Goal: Task Accomplishment & Management: Complete application form

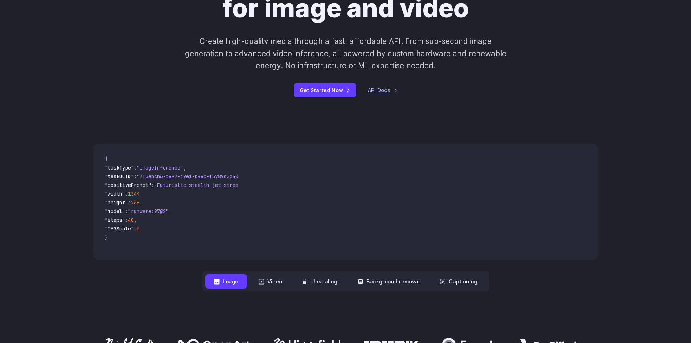
click at [381, 90] on link "API Docs" at bounding box center [383, 90] width 30 height 8
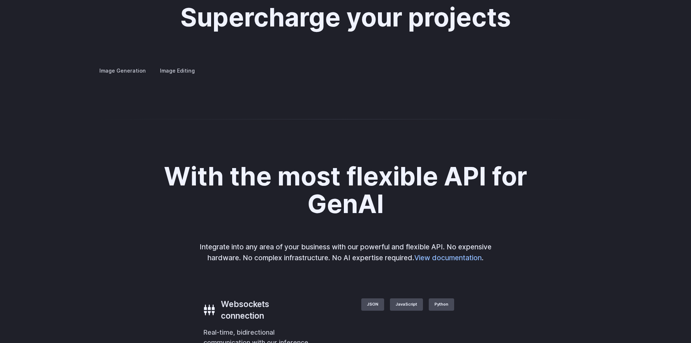
scroll to position [1415, 0]
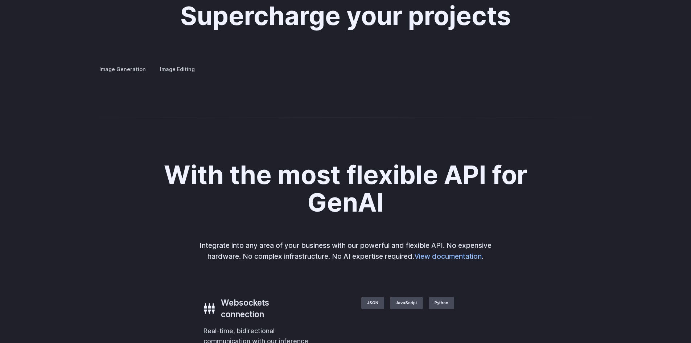
click at [171, 63] on label "Image Editing" at bounding box center [177, 69] width 47 height 13
click at [0, 0] on summary "Inpainting" at bounding box center [0, 0] width 0 height 0
click at [0, 0] on details "Background Removal Remove unwanted backgrounds from images to highlight subject…" at bounding box center [0, 0] width 0 height 0
click at [0, 0] on h3 "Background Removal" at bounding box center [0, 0] width 0 height 0
click at [0, 0] on summary "Inpainting" at bounding box center [0, 0] width 0 height 0
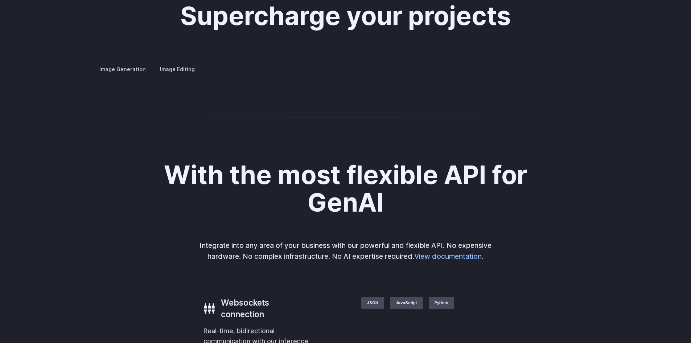
click at [0, 0] on summary "Outpainting" at bounding box center [0, 0] width 0 height 0
click at [0, 0] on summary "Upscaling" at bounding box center [0, 0] width 0 height 0
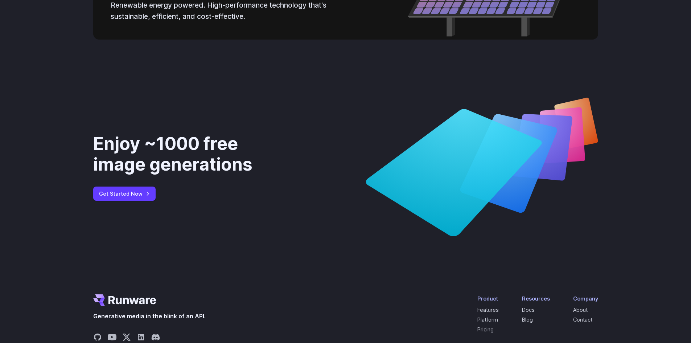
scroll to position [2757, 0]
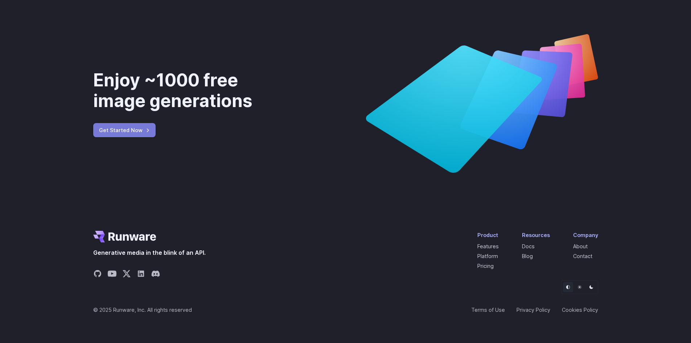
click at [150, 137] on link "Get Started Now" at bounding box center [124, 130] width 62 height 14
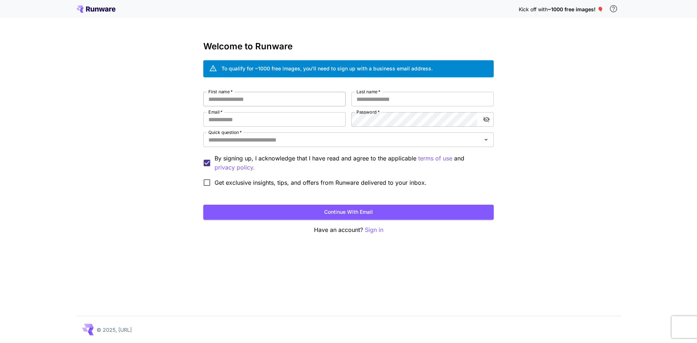
click at [271, 100] on input "First name   *" at bounding box center [274, 99] width 142 height 15
type input "*******"
click at [382, 102] on input "Last name   *" at bounding box center [422, 99] width 142 height 15
type input "******"
click at [304, 112] on input "Email   *" at bounding box center [274, 119] width 142 height 15
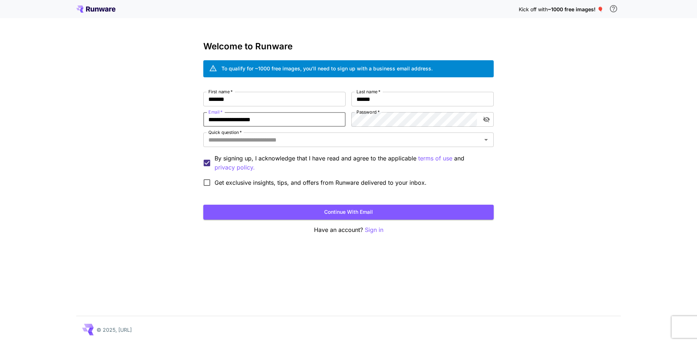
type input "**********"
click at [380, 149] on div "**********" at bounding box center [348, 141] width 290 height 98
click at [377, 141] on input "Quick question   *" at bounding box center [342, 140] width 274 height 10
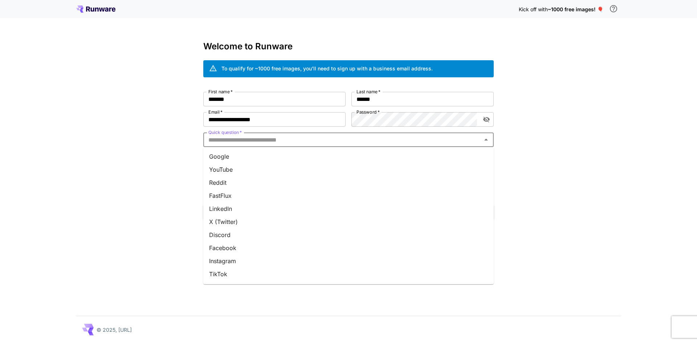
click at [249, 158] on li "Google" at bounding box center [348, 156] width 290 height 13
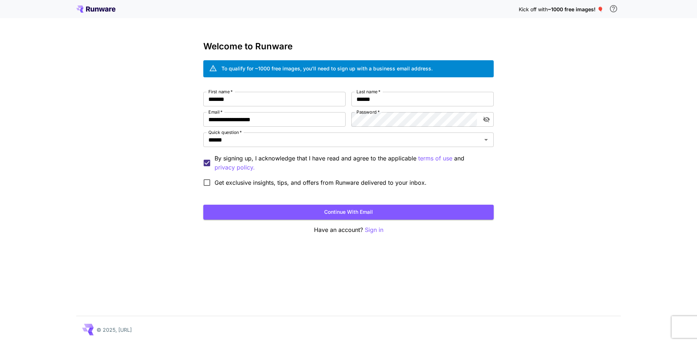
click at [246, 205] on button "Continue with email" at bounding box center [348, 212] width 290 height 15
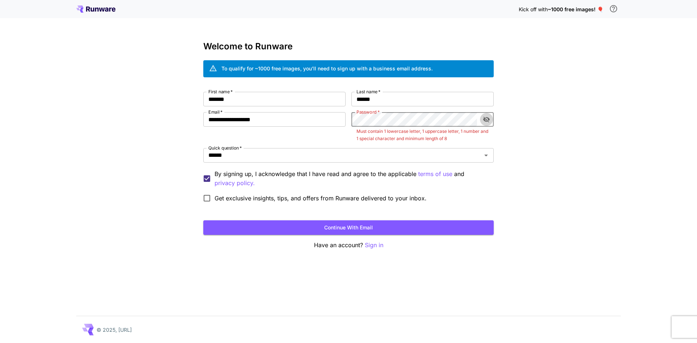
click at [485, 117] on button "toggle password visibility" at bounding box center [486, 119] width 13 height 13
click at [485, 117] on icon "toggle password visibility" at bounding box center [485, 119] width 7 height 7
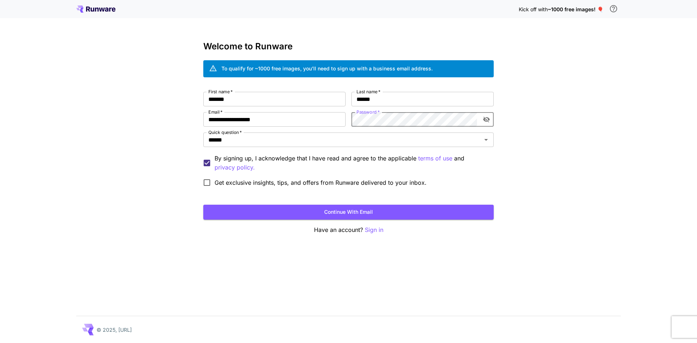
click at [349, 209] on button "Continue with email" at bounding box center [348, 212] width 290 height 15
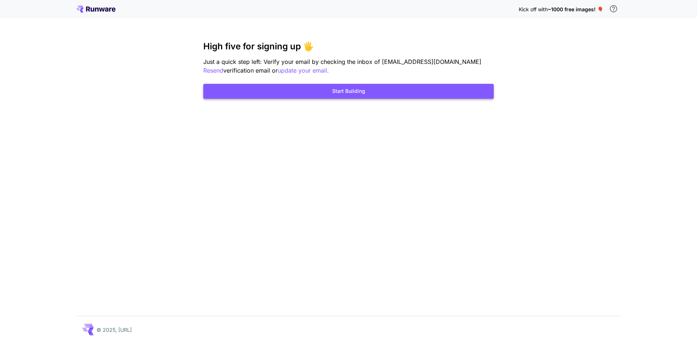
click at [323, 95] on button "Start Building" at bounding box center [348, 91] width 290 height 15
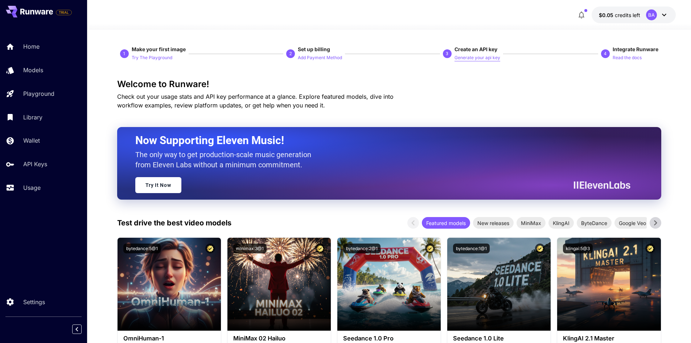
click at [469, 59] on p "Generate your api key" at bounding box center [478, 57] width 46 height 7
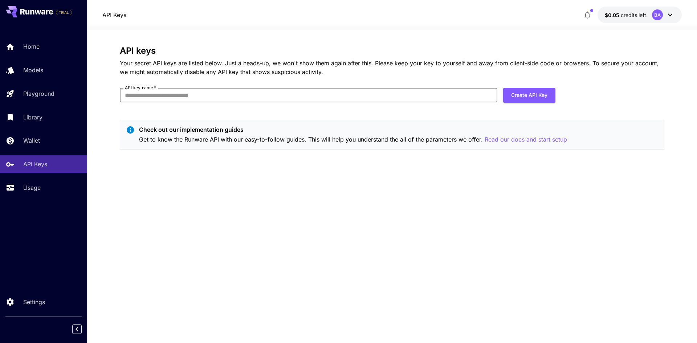
click at [199, 95] on input "API key name   *" at bounding box center [308, 95] width 377 height 15
click at [201, 94] on input "API key name   *" at bounding box center [308, 95] width 377 height 15
type input "**********"
click at [534, 96] on button "Create API Key" at bounding box center [529, 95] width 52 height 15
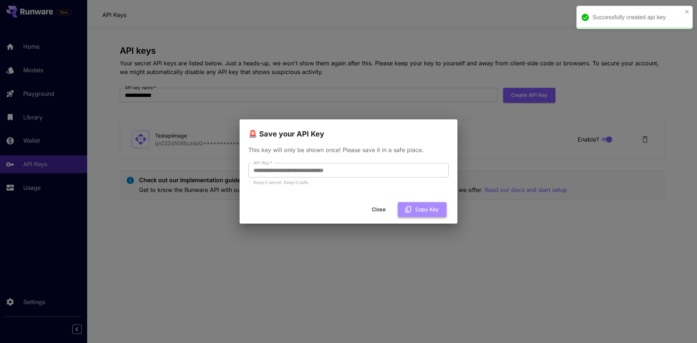
click at [423, 211] on button "Copy Key" at bounding box center [422, 209] width 49 height 15
click at [394, 270] on div "**********" at bounding box center [348, 171] width 697 height 343
click at [389, 13] on div "**********" at bounding box center [348, 171] width 697 height 343
click at [378, 211] on button "Close" at bounding box center [378, 209] width 33 height 15
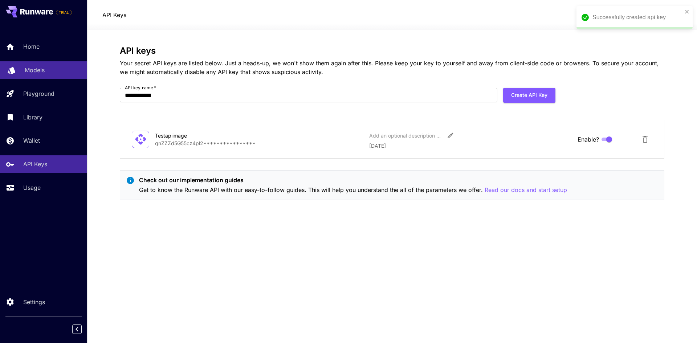
click at [46, 74] on div "Models" at bounding box center [53, 70] width 57 height 9
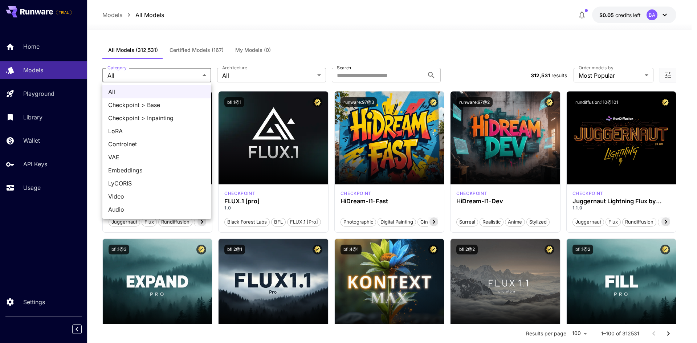
click at [163, 77] on div at bounding box center [348, 171] width 697 height 343
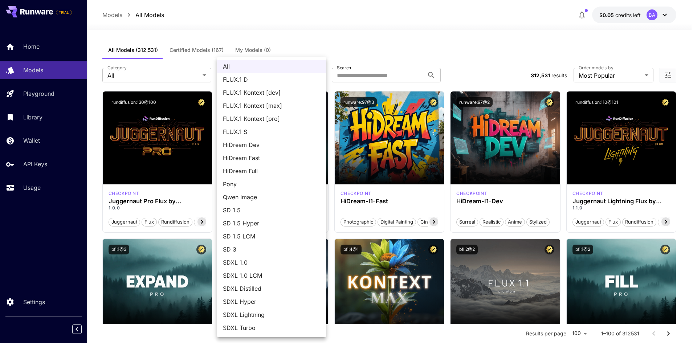
click at [371, 72] on div at bounding box center [348, 171] width 697 height 343
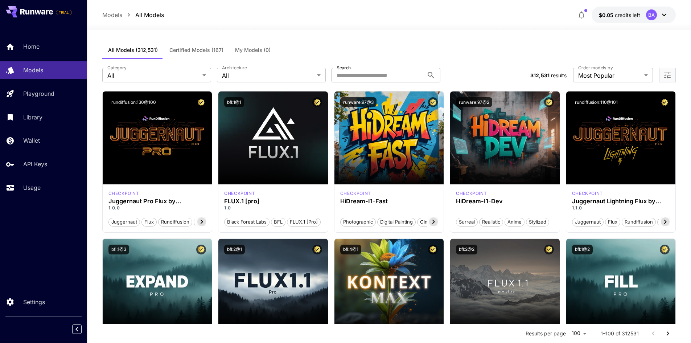
click at [378, 75] on input "Search" at bounding box center [378, 75] width 92 height 15
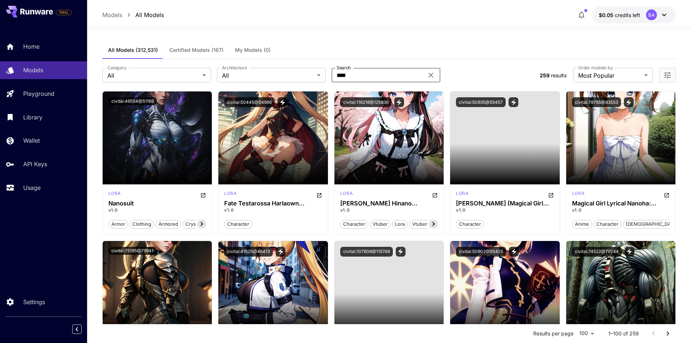
click at [369, 78] on input "****" at bounding box center [378, 75] width 92 height 15
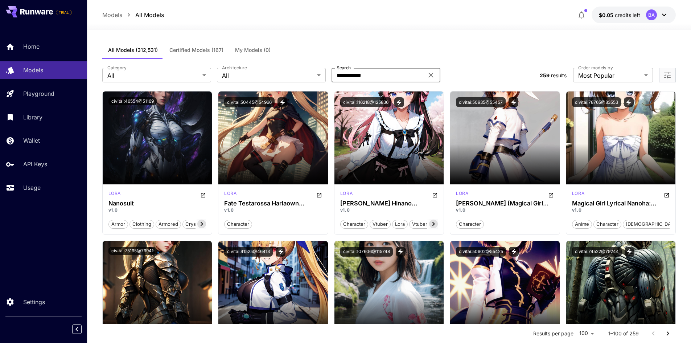
type input "**********"
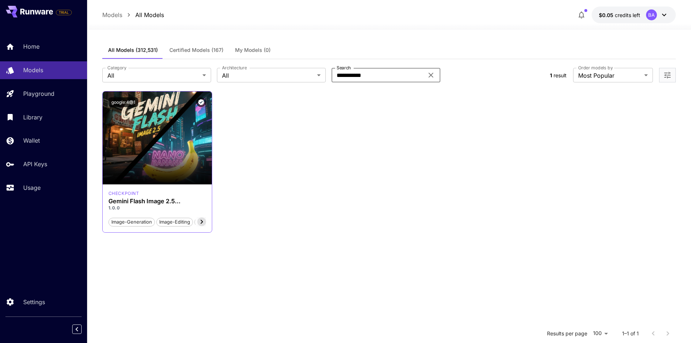
click at [202, 220] on icon at bounding box center [201, 221] width 9 height 9
click at [199, 221] on icon at bounding box center [201, 221] width 9 height 9
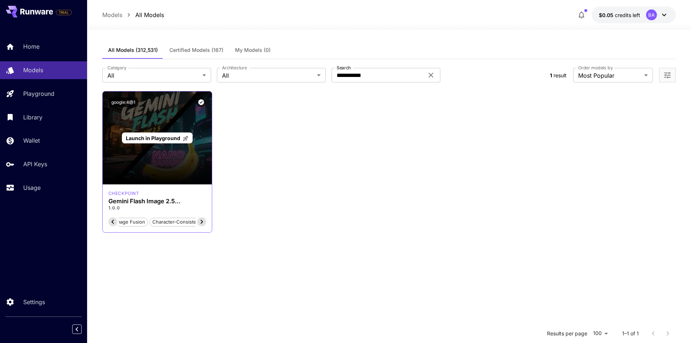
scroll to position [0, 106]
click at [171, 145] on div "Launch in Playground" at bounding box center [158, 137] width 110 height 93
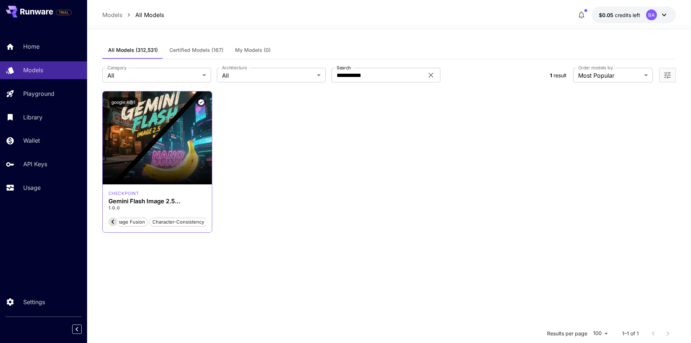
click at [206, 100] on div "google:4@1" at bounding box center [157, 102] width 98 height 10
click at [202, 102] on icon "Verified working" at bounding box center [201, 102] width 6 height 6
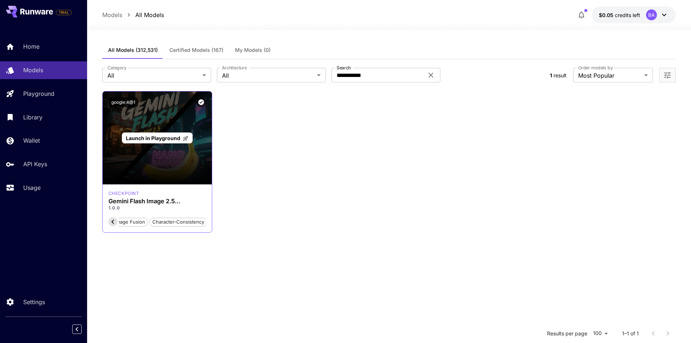
click at [164, 138] on span "Launch in Playground" at bounding box center [153, 138] width 54 height 6
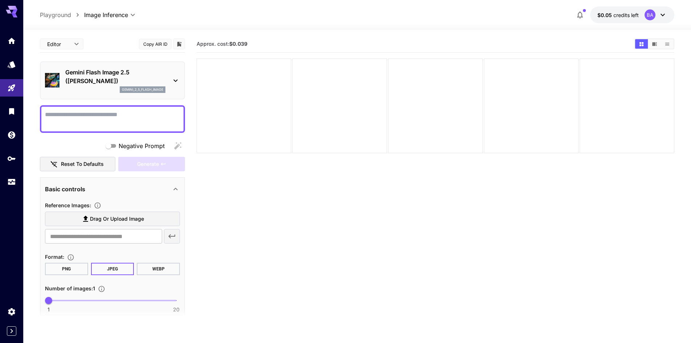
click at [68, 42] on body "**********" at bounding box center [345, 200] width 691 height 400
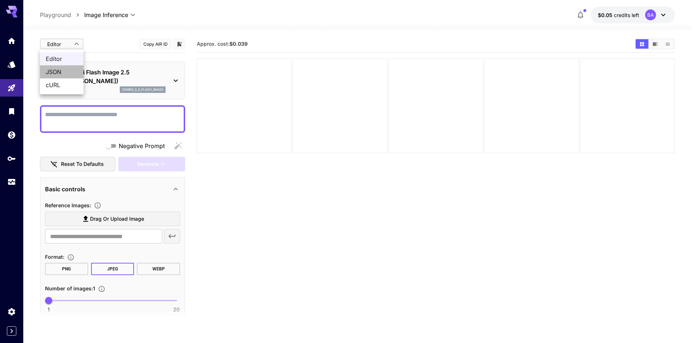
click at [61, 74] on span "JSON" at bounding box center [62, 71] width 32 height 9
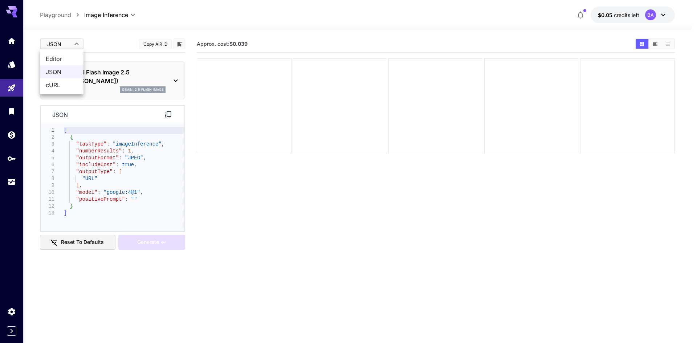
click at [68, 40] on body "**********" at bounding box center [348, 200] width 697 height 400
click at [65, 59] on span "Editor" at bounding box center [62, 58] width 32 height 9
type input "****"
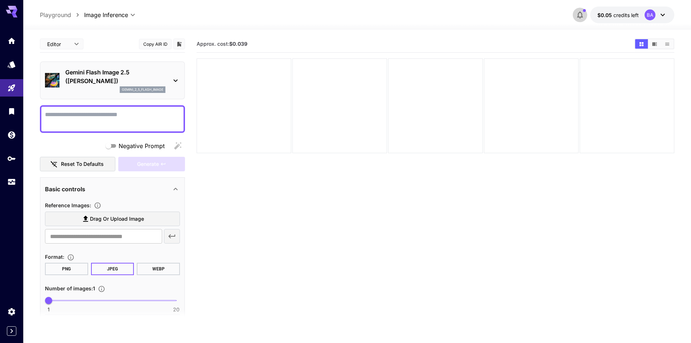
click at [581, 17] on icon "button" at bounding box center [580, 15] width 6 height 7
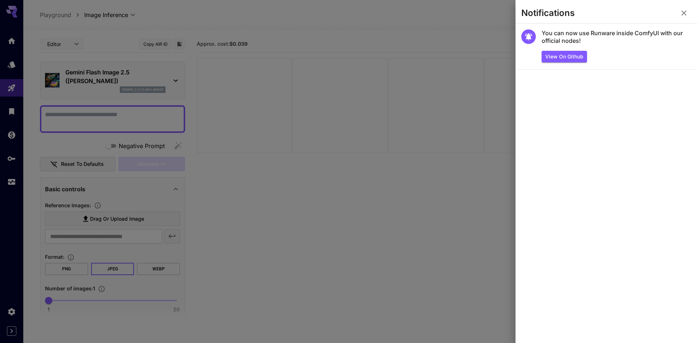
click at [460, 28] on div at bounding box center [348, 171] width 697 height 343
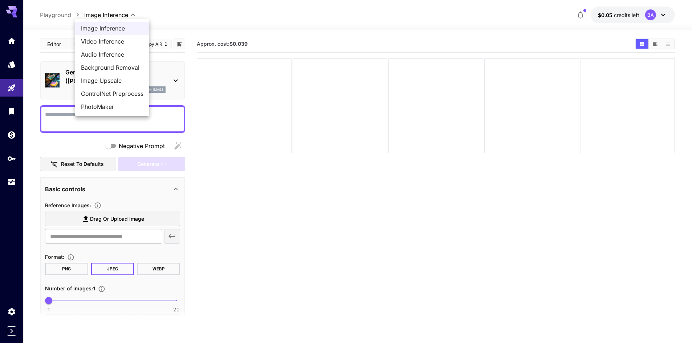
click at [105, 12] on body "**********" at bounding box center [348, 200] width 697 height 400
click at [117, 14] on div at bounding box center [348, 171] width 697 height 343
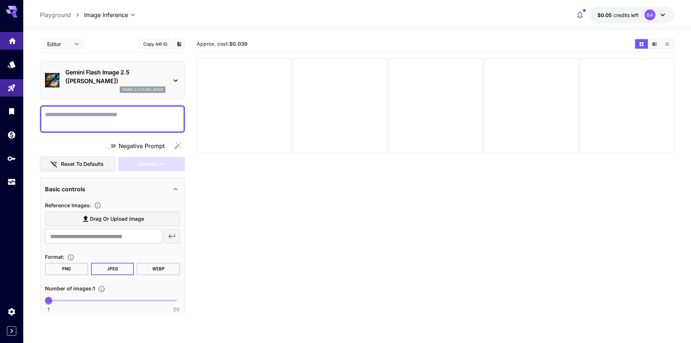
click at [5, 46] on link at bounding box center [11, 41] width 23 height 18
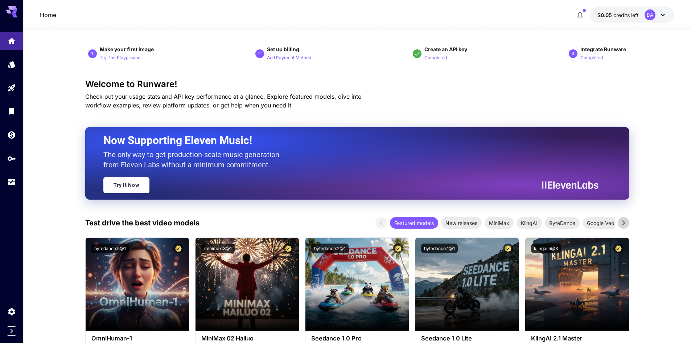
click at [593, 58] on p "Completed" at bounding box center [591, 57] width 22 height 7
click at [592, 61] on p "Completed" at bounding box center [591, 57] width 22 height 7
click at [594, 57] on p "Completed" at bounding box center [591, 57] width 22 height 7
click at [593, 60] on p "Completed" at bounding box center [591, 57] width 22 height 7
click at [6, 306] on link at bounding box center [11, 312] width 23 height 18
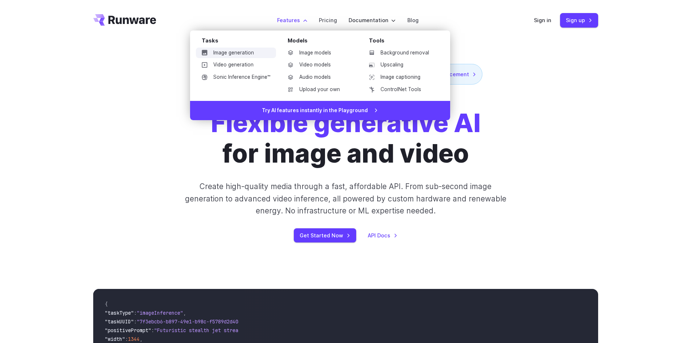
click at [241, 51] on link "Image generation" at bounding box center [236, 53] width 80 height 11
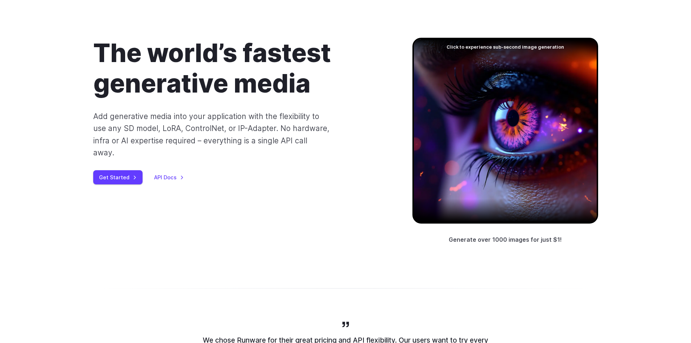
scroll to position [145, 0]
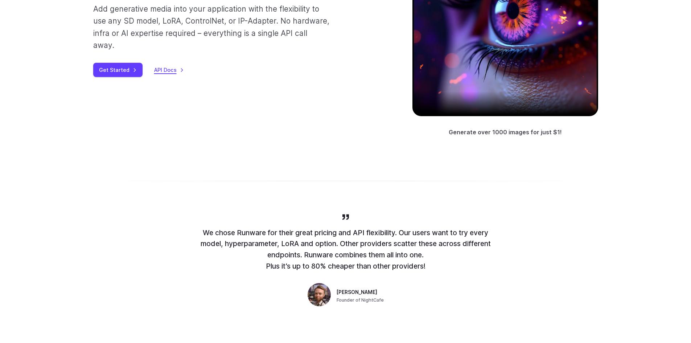
click at [166, 66] on link "API Docs" at bounding box center [169, 70] width 30 height 8
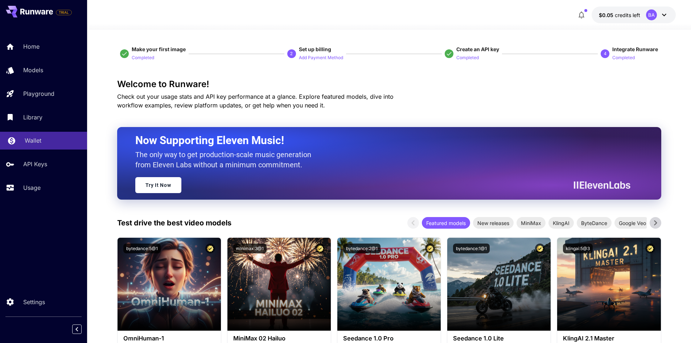
click at [36, 146] on link "Wallet" at bounding box center [43, 141] width 87 height 18
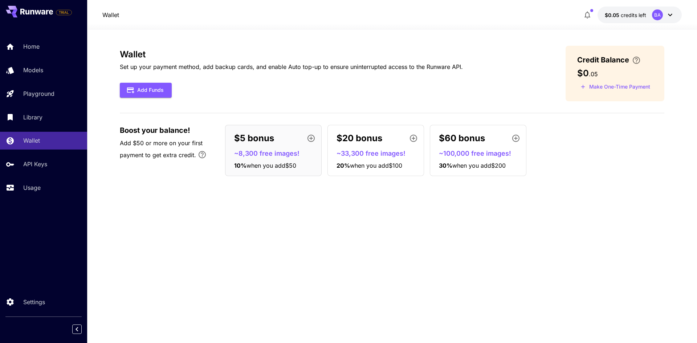
click at [373, 168] on span "when you add $100" at bounding box center [376, 165] width 52 height 7
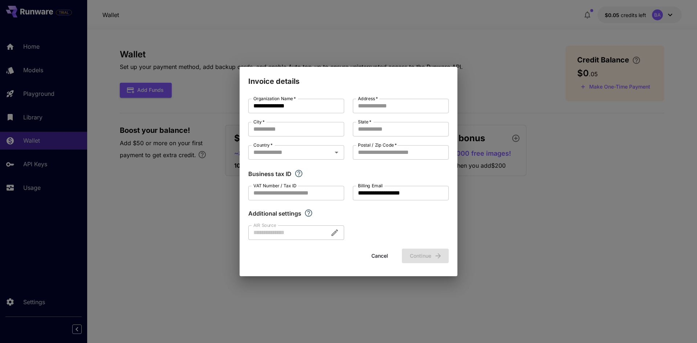
click at [162, 187] on div "**********" at bounding box center [348, 171] width 697 height 343
click at [375, 250] on button "Cancel" at bounding box center [379, 256] width 33 height 15
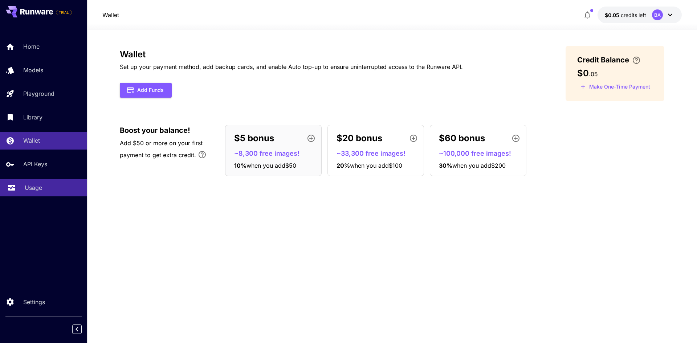
click at [38, 192] on link "Usage" at bounding box center [43, 188] width 87 height 18
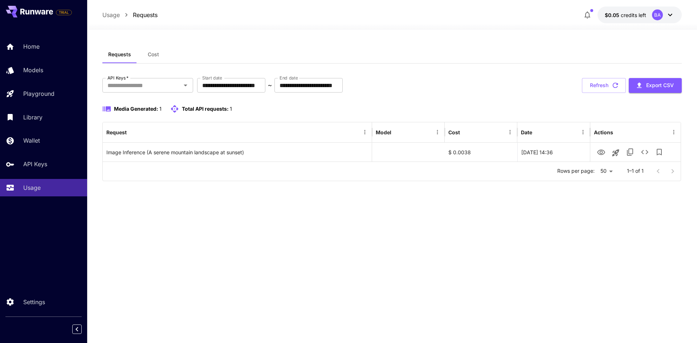
click at [151, 51] on span "Cost" at bounding box center [153, 54] width 11 height 7
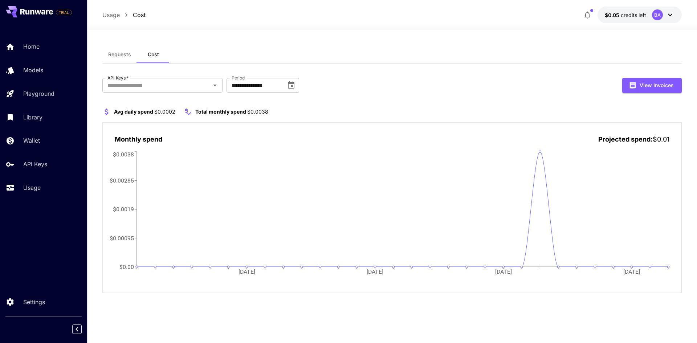
click at [300, 21] on div "Usage Cost $0.05 credits left BA" at bounding box center [391, 15] width 579 height 17
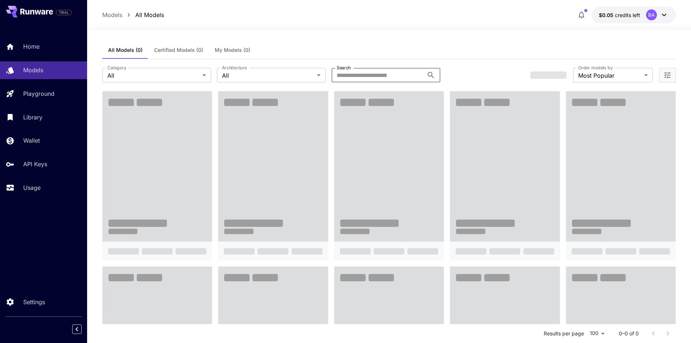
click at [379, 79] on input "Search" at bounding box center [378, 75] width 92 height 15
type input "**********"
click at [461, 48] on div "All Models (0) Certified Models (0) My Models (0)" at bounding box center [389, 50] width 574 height 18
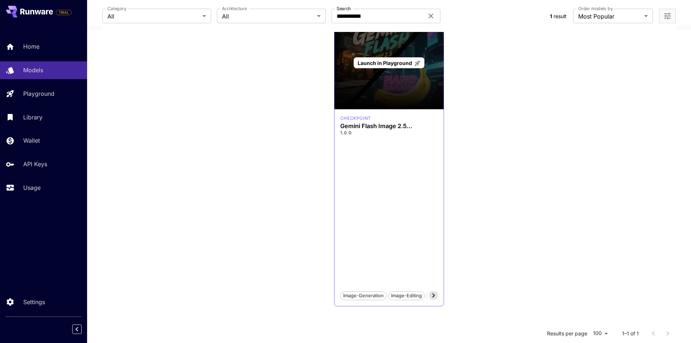
scroll to position [69, 0]
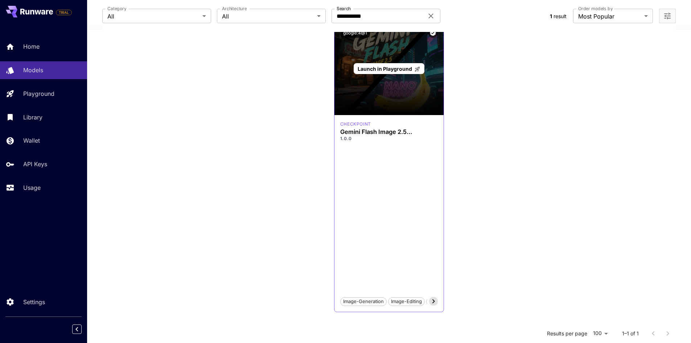
click at [384, 71] on span "Launch in Playground" at bounding box center [385, 69] width 54 height 6
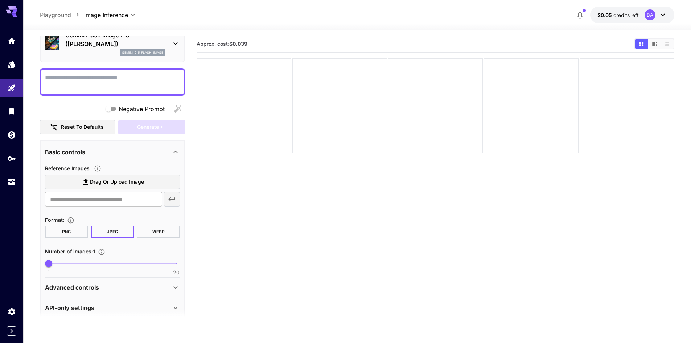
scroll to position [46, 0]
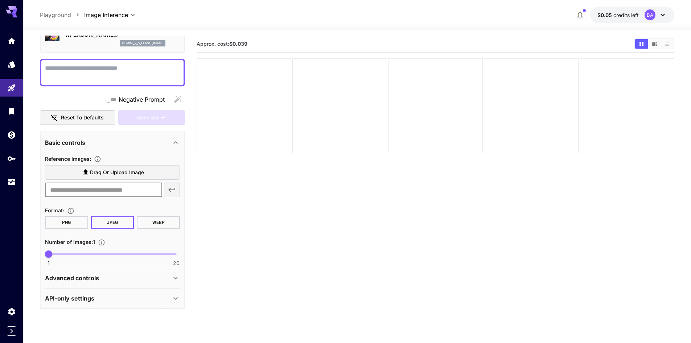
click at [111, 193] on input "text" at bounding box center [103, 189] width 117 height 15
click at [14, 66] on icon "Models" at bounding box center [12, 62] width 9 height 9
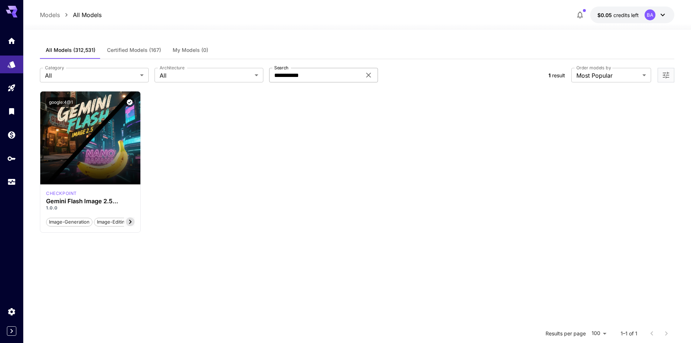
click at [369, 76] on icon at bounding box center [368, 75] width 9 height 9
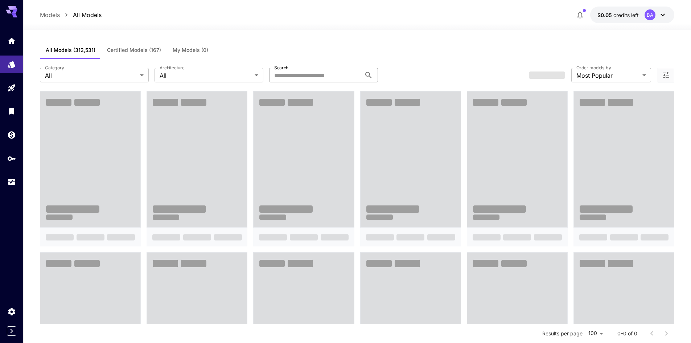
click at [337, 56] on div "All Models (312,531) Certified Models (167) My Models (0)" at bounding box center [357, 50] width 634 height 18
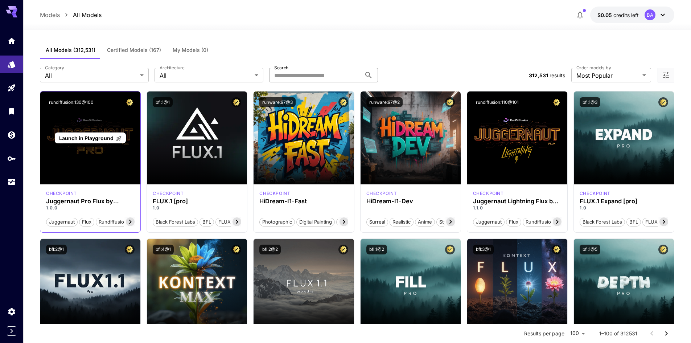
click at [92, 140] on span "Launch in Playground" at bounding box center [86, 138] width 54 height 6
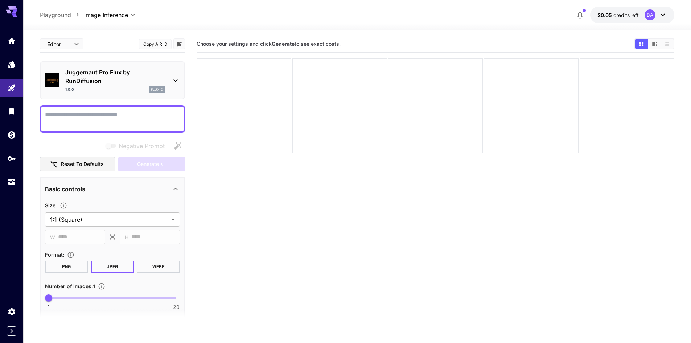
click at [103, 121] on textarea "Negative Prompt" at bounding box center [112, 118] width 135 height 17
type textarea "**********"
click at [186, 191] on main "**********" at bounding box center [357, 210] width 634 height 349
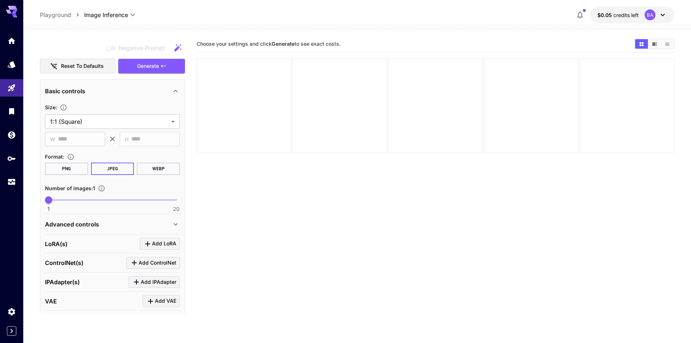
scroll to position [109, 0]
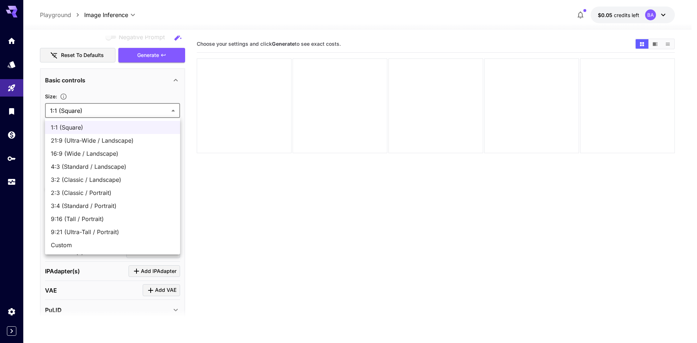
click at [85, 113] on body "**********" at bounding box center [348, 200] width 697 height 400
click at [81, 130] on span "1:1 (Square)" at bounding box center [112, 127] width 123 height 9
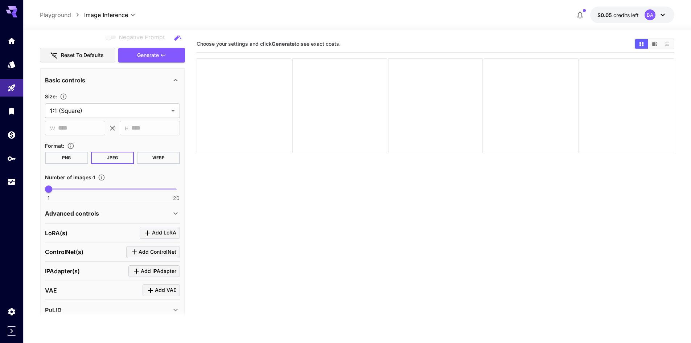
click at [68, 158] on button "PNG" at bounding box center [66, 158] width 43 height 12
type input "*"
drag, startPoint x: 49, startPoint y: 191, endPoint x: 30, endPoint y: 194, distance: 19.5
click at [30, 194] on section "**********" at bounding box center [357, 215] width 668 height 370
click at [303, 202] on section "Choose your settings and click Generate to see exact costs." at bounding box center [436, 207] width 478 height 343
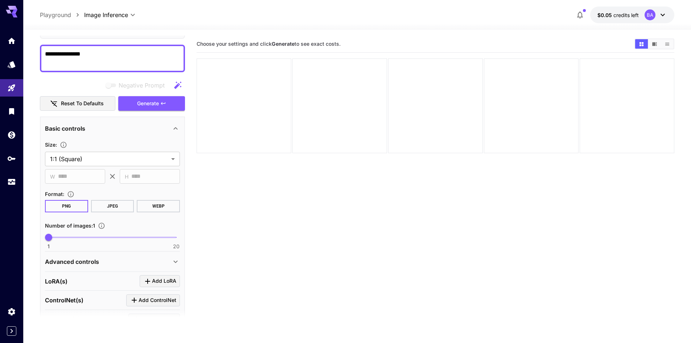
scroll to position [73, 0]
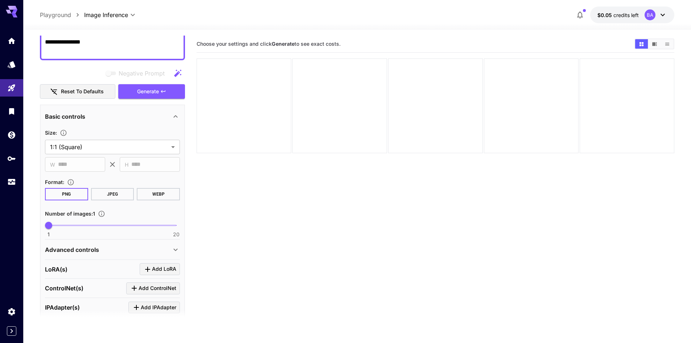
click at [100, 50] on textarea "**********" at bounding box center [112, 46] width 135 height 17
type textarea "**********"
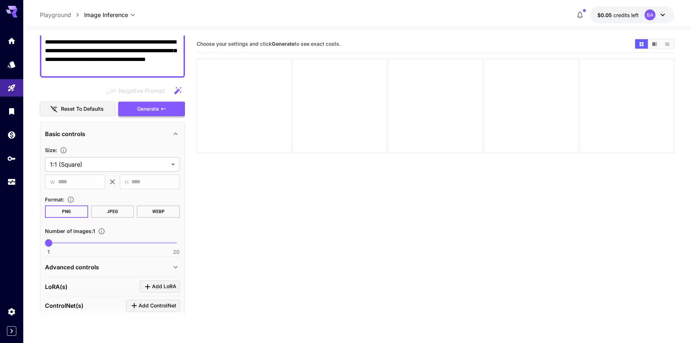
type textarea "**********"
click at [155, 106] on span "Generate" at bounding box center [148, 108] width 22 height 9
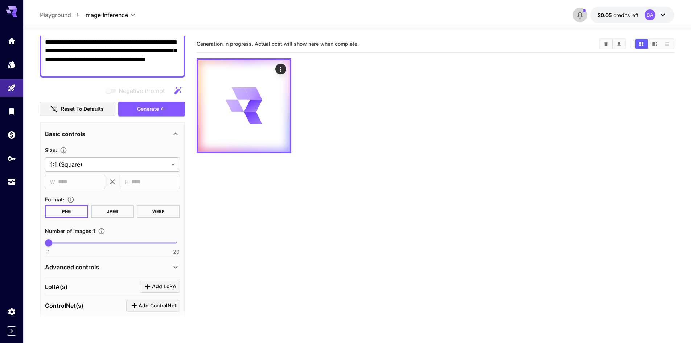
click at [582, 13] on icon "button" at bounding box center [580, 15] width 6 height 7
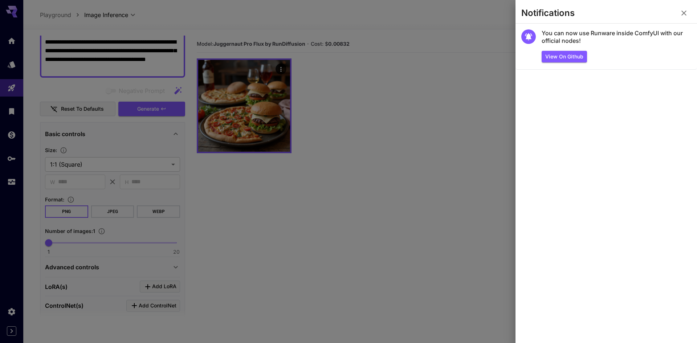
click at [474, 36] on div at bounding box center [348, 171] width 697 height 343
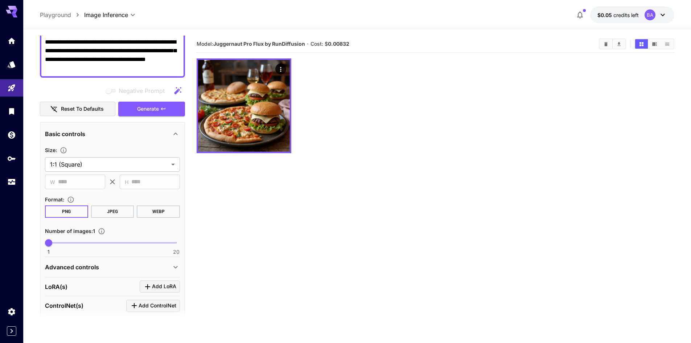
click at [325, 103] on div at bounding box center [436, 105] width 478 height 95
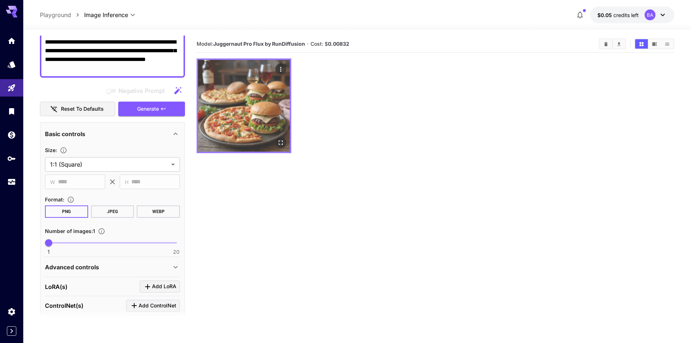
click at [243, 115] on img at bounding box center [244, 106] width 92 height 92
click at [251, 115] on img at bounding box center [244, 106] width 92 height 92
click at [282, 66] on icon "Actions" at bounding box center [280, 69] width 7 height 7
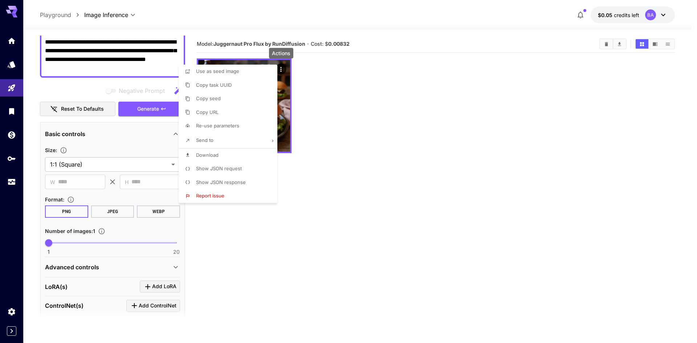
click at [358, 119] on div at bounding box center [348, 171] width 697 height 343
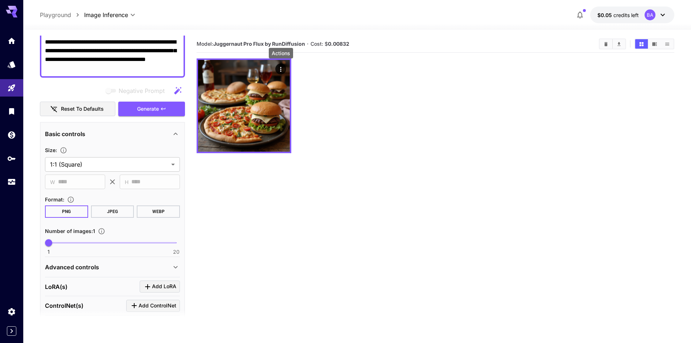
click at [264, 113] on div "Use as seed image Copy task UUID Copy seed Copy URL Re-use parameters Send to D…" at bounding box center [240, 104] width 74 height 78
click at [264, 113] on img at bounding box center [244, 106] width 92 height 92
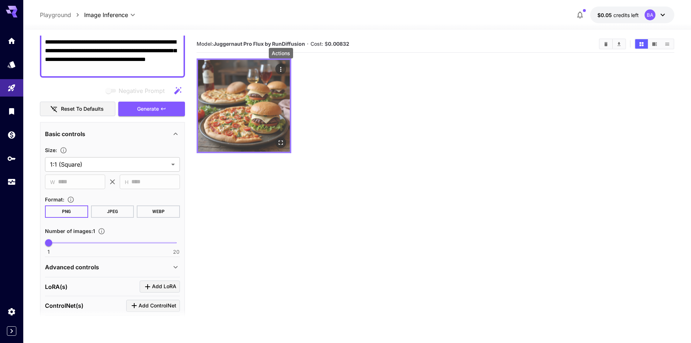
click at [284, 68] on icon "Actions" at bounding box center [280, 69] width 7 height 7
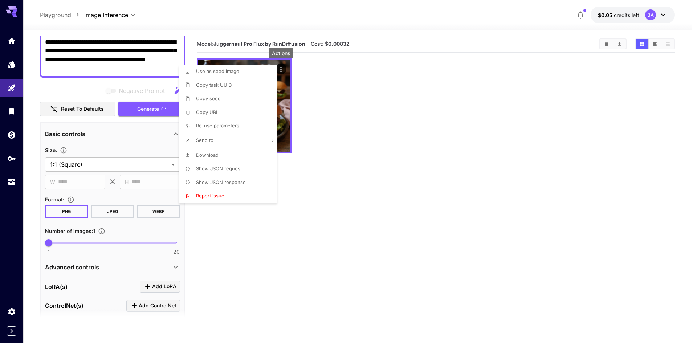
drag, startPoint x: 352, startPoint y: 75, endPoint x: 307, endPoint y: 87, distance: 46.1
click at [350, 77] on div at bounding box center [348, 171] width 697 height 343
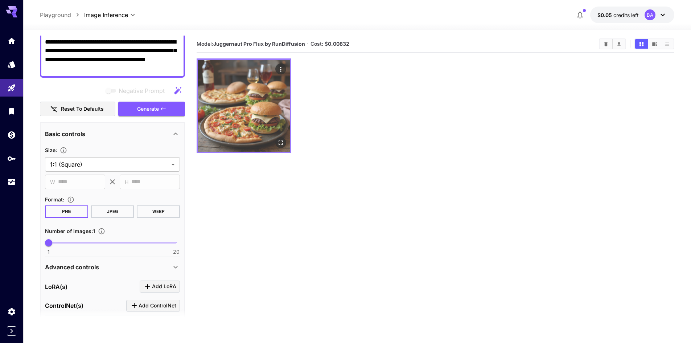
drag, startPoint x: 252, startPoint y: 95, endPoint x: 231, endPoint y: 95, distance: 20.3
click at [231, 95] on img at bounding box center [244, 106] width 92 height 92
click at [264, 85] on img at bounding box center [244, 106] width 92 height 92
click at [279, 138] on button "Open in fullscreen" at bounding box center [280, 142] width 11 height 11
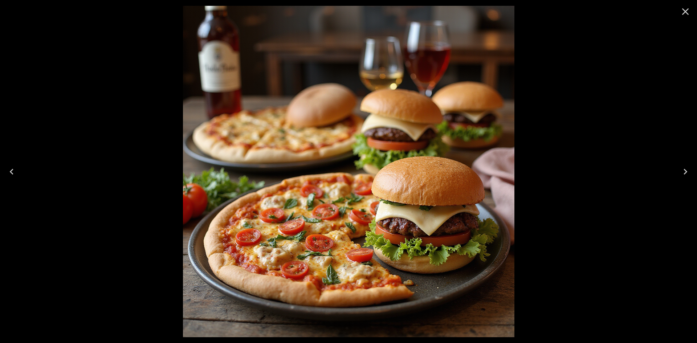
click at [583, 186] on div at bounding box center [348, 171] width 697 height 343
click at [689, 12] on icon "Close" at bounding box center [685, 12] width 12 height 12
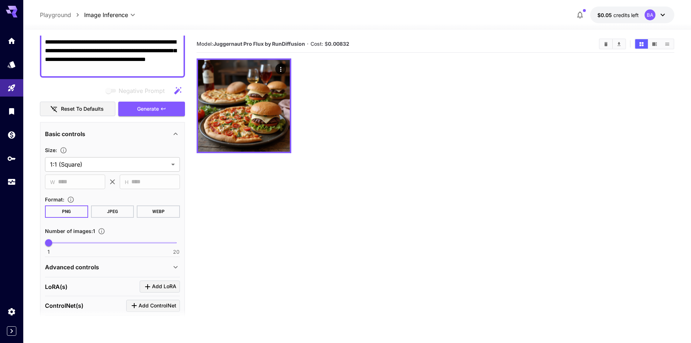
click at [444, 121] on div at bounding box center [436, 105] width 478 height 95
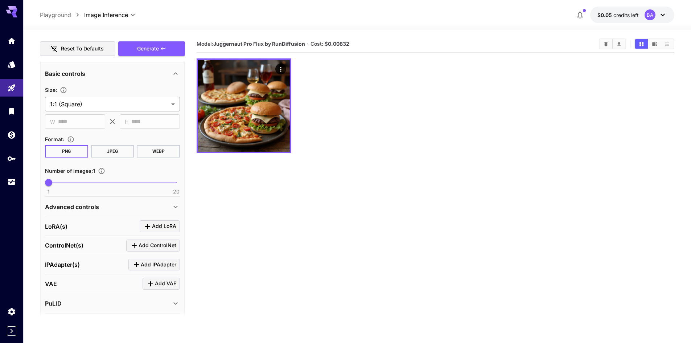
scroll to position [178, 0]
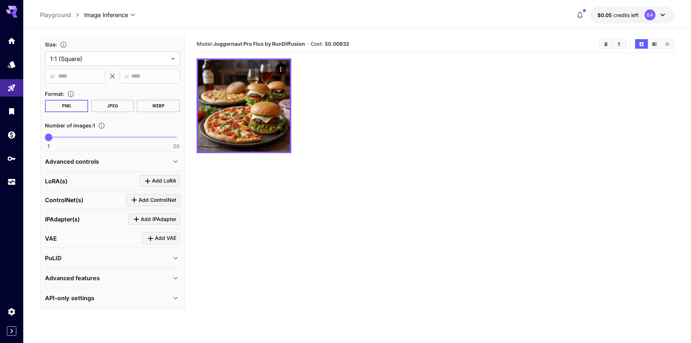
click at [82, 165] on p "Advanced controls" at bounding box center [72, 161] width 54 height 9
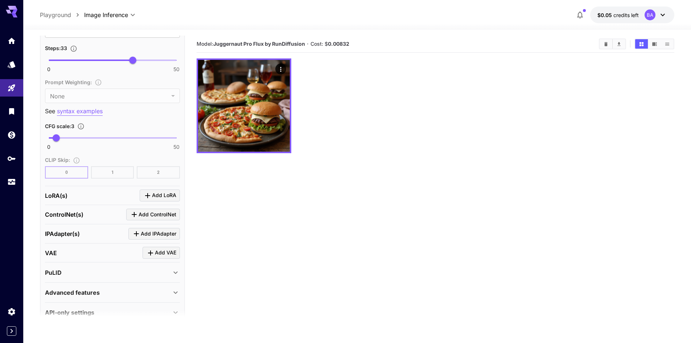
scroll to position [538, 0]
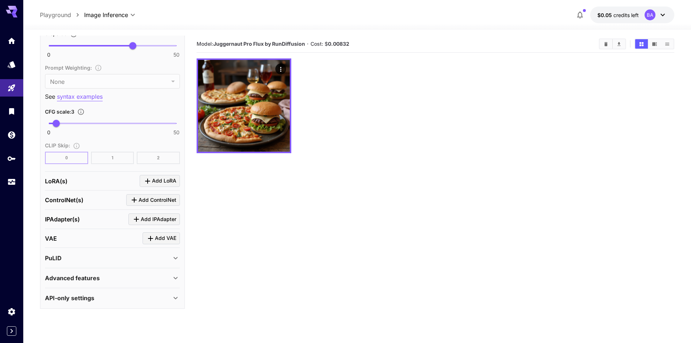
click at [79, 186] on div "LoRA(s) Add LoRA" at bounding box center [112, 181] width 135 height 12
click at [88, 255] on div "PuLID" at bounding box center [108, 258] width 126 height 9
click at [84, 258] on div "PuLID" at bounding box center [108, 258] width 126 height 9
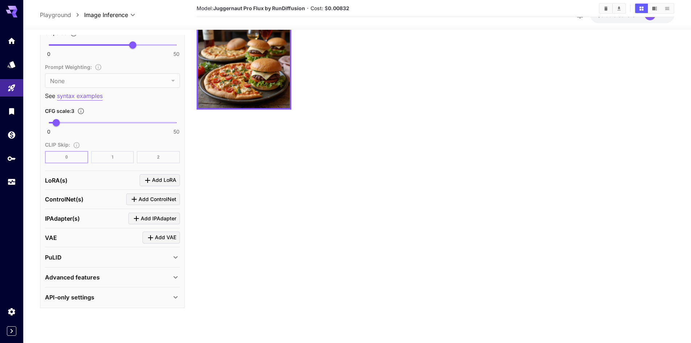
scroll to position [57, 0]
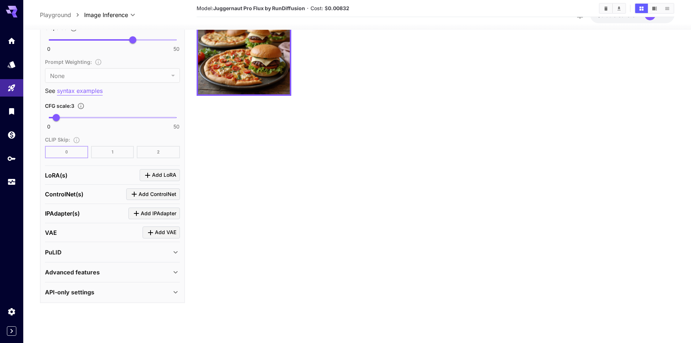
click at [63, 252] on div "PuLID" at bounding box center [108, 251] width 126 height 9
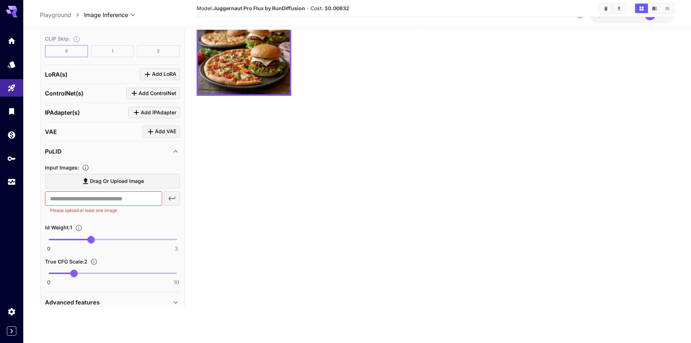
scroll to position [666, 0]
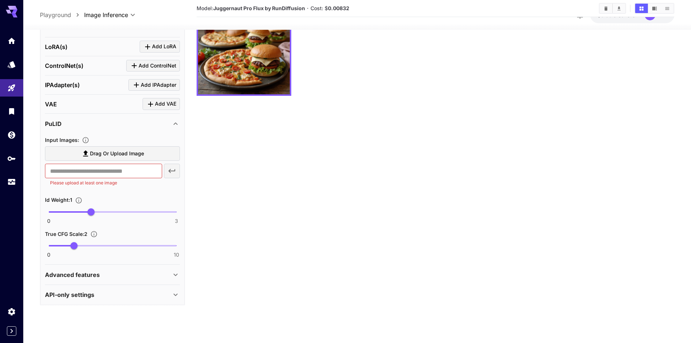
click at [63, 126] on div "PuLID" at bounding box center [108, 123] width 126 height 9
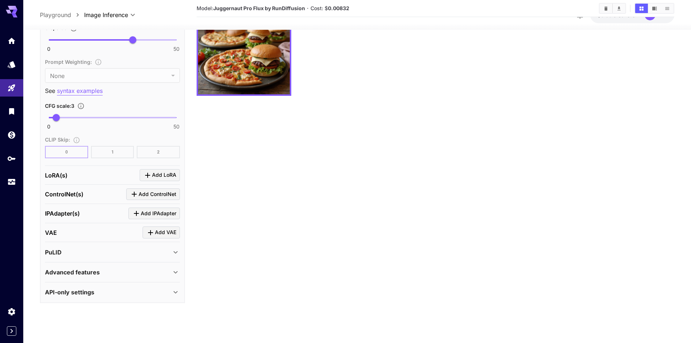
scroll to position [538, 0]
click at [69, 286] on div "API-only settings" at bounding box center [112, 291] width 135 height 17
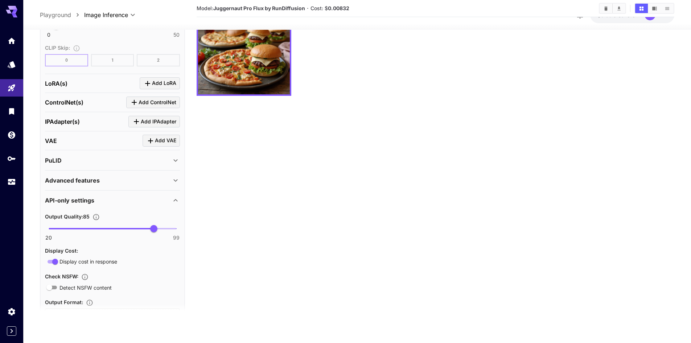
scroll to position [695, 0]
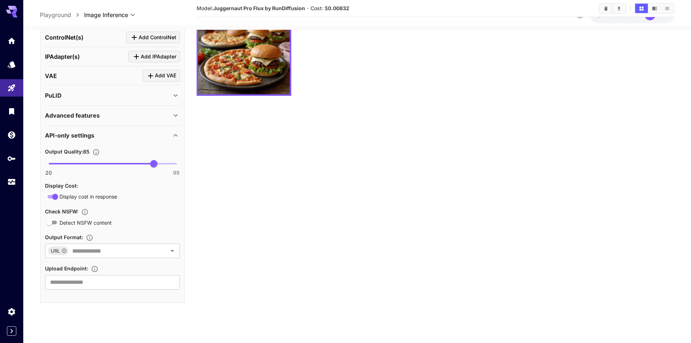
click at [88, 135] on p "API-only settings" at bounding box center [69, 135] width 49 height 9
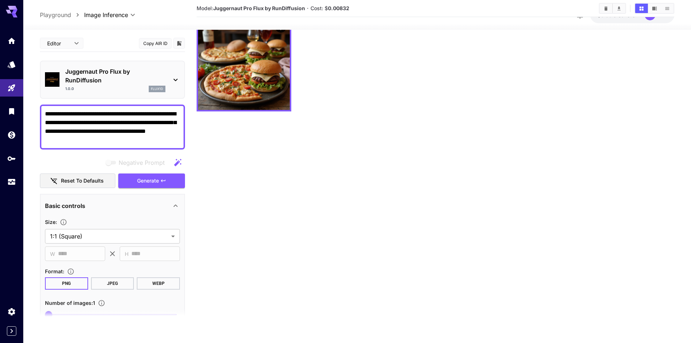
scroll to position [0, 0]
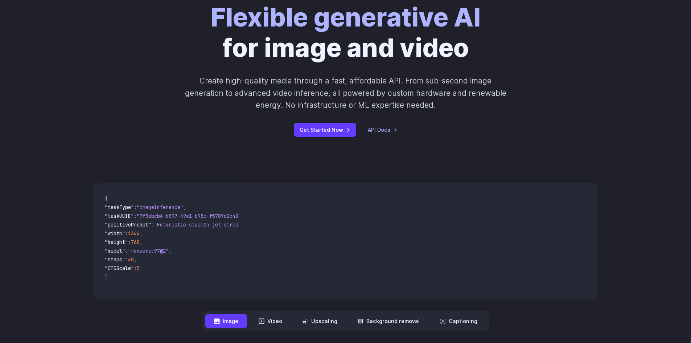
scroll to position [109, 0]
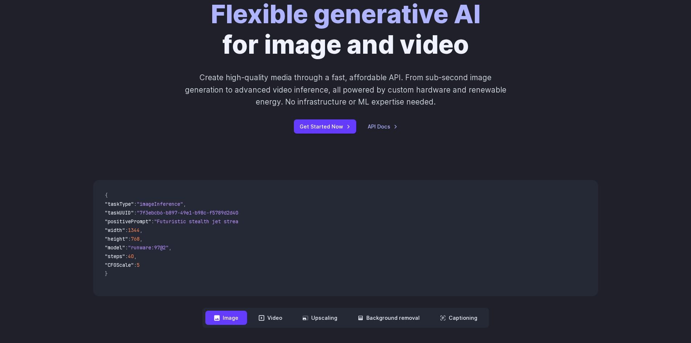
drag, startPoint x: 148, startPoint y: 290, endPoint x: 160, endPoint y: 289, distance: 12.4
click at [160, 289] on code "{ "taskType" : "imageInference" , "taskUUID" : "7f3ebcb6-b897-49e1-b98c-f5789d2…" at bounding box center [169, 238] width 140 height 104
click at [165, 288] on code "{ "taskType" : "imageInference" , "taskUUID" : "7f3ebcb6-b897-49e1-b98c-f5789d2…" at bounding box center [169, 238] width 140 height 104
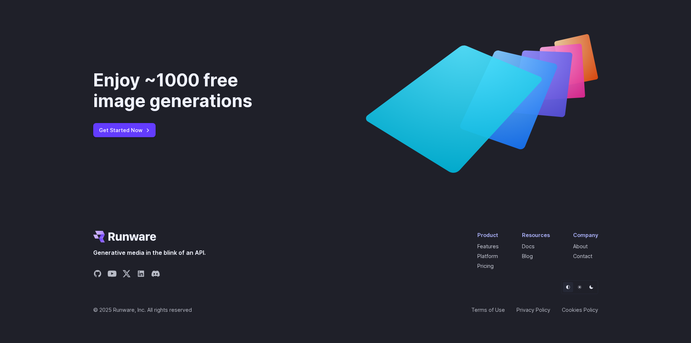
scroll to position [2721, 0]
click at [125, 137] on link "Get Started Now" at bounding box center [124, 130] width 62 height 14
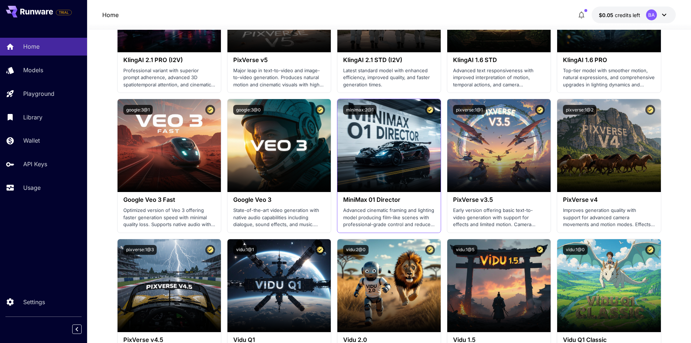
scroll to position [435, 0]
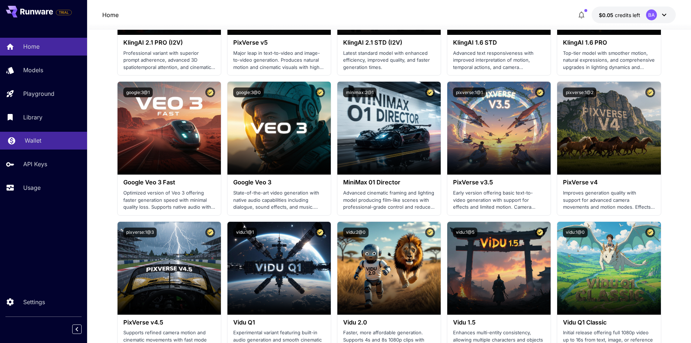
drag, startPoint x: 20, startPoint y: 140, endPoint x: 15, endPoint y: 139, distance: 5.4
click at [19, 140] on link "Wallet" at bounding box center [43, 141] width 87 height 18
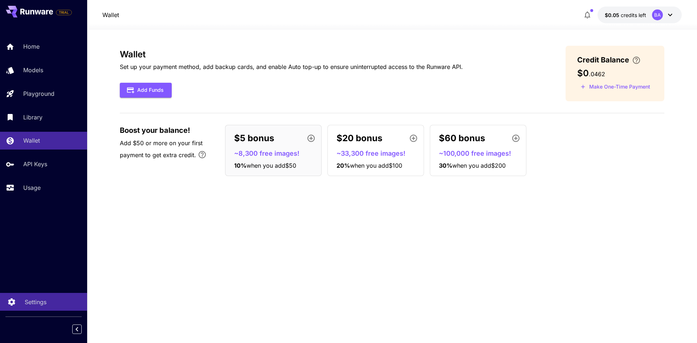
click at [52, 298] on div "Settings" at bounding box center [53, 301] width 57 height 9
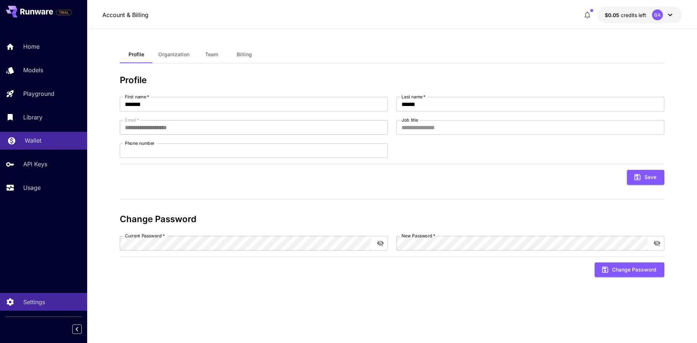
click at [43, 140] on div "Wallet" at bounding box center [53, 140] width 57 height 9
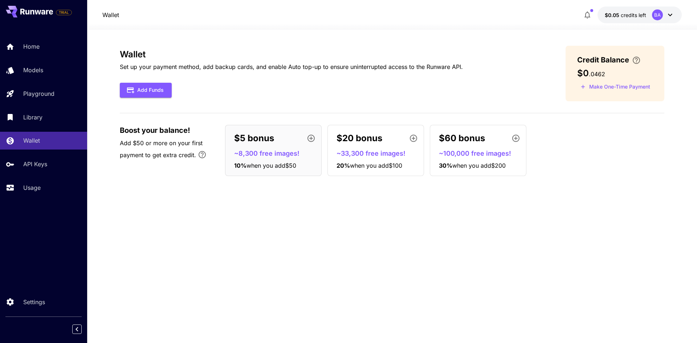
click at [155, 206] on div "Wallet Set up your payment method, add backup cards, and enable Auto top-up to …" at bounding box center [392, 186] width 544 height 281
click at [23, 300] on link "Settings" at bounding box center [43, 302] width 87 height 18
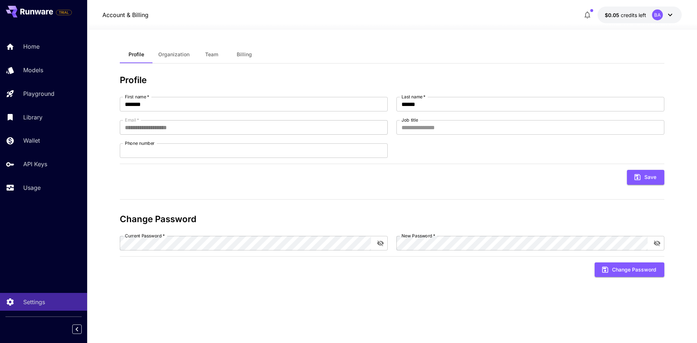
click at [170, 56] on span "Organization" at bounding box center [173, 54] width 31 height 7
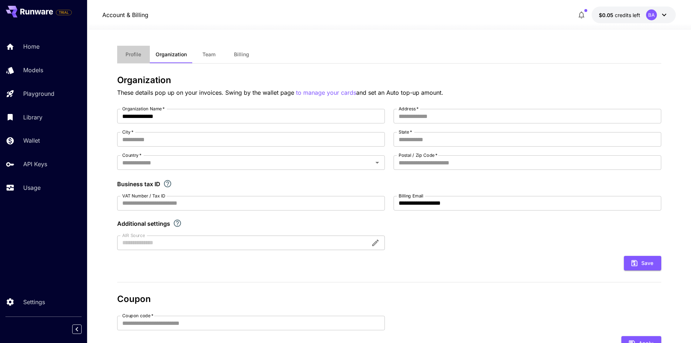
click at [131, 54] on span "Profile" at bounding box center [134, 54] width 16 height 7
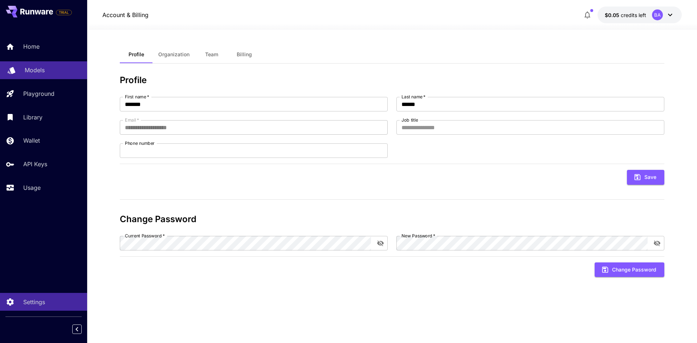
click at [25, 70] on p "Models" at bounding box center [35, 70] width 20 height 9
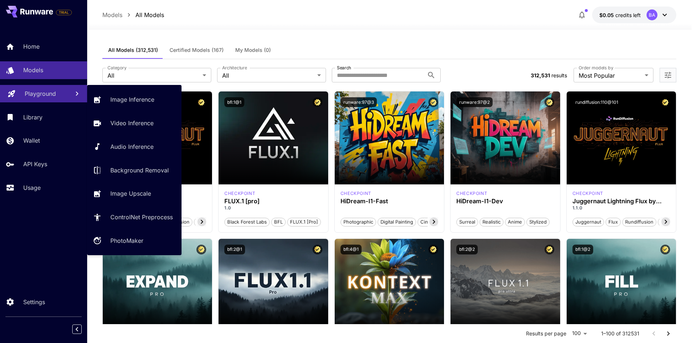
click at [26, 98] on link "Playground" at bounding box center [43, 94] width 87 height 18
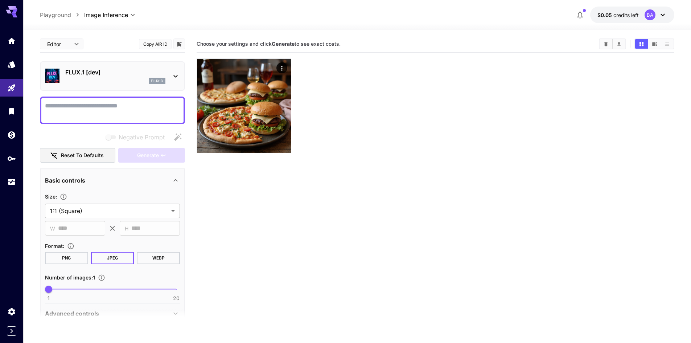
click at [263, 186] on section "Choose your settings and click Generate to see exact costs." at bounding box center [436, 207] width 478 height 343
click at [109, 78] on div "flux1d" at bounding box center [115, 81] width 100 height 7
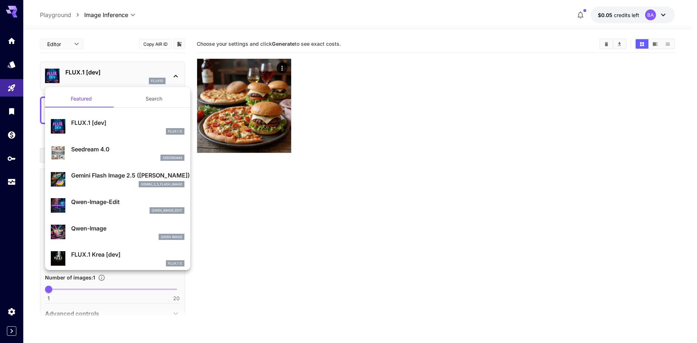
click at [116, 74] on div at bounding box center [348, 171] width 697 height 343
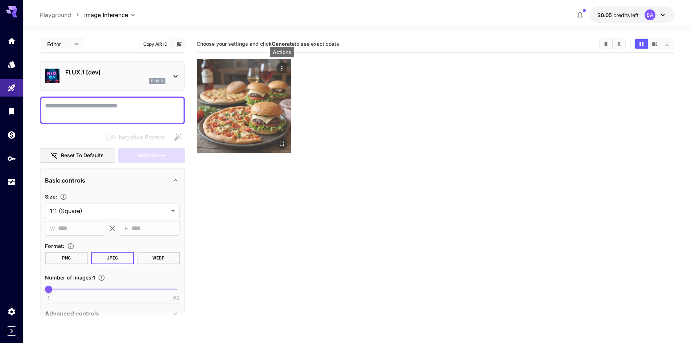
click at [282, 66] on icon "Actions" at bounding box center [281, 68] width 7 height 7
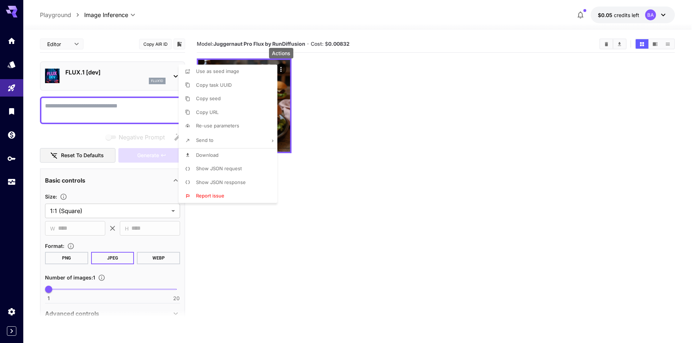
click at [225, 154] on li "Download" at bounding box center [229, 155] width 103 height 14
click at [441, 122] on div at bounding box center [348, 171] width 697 height 343
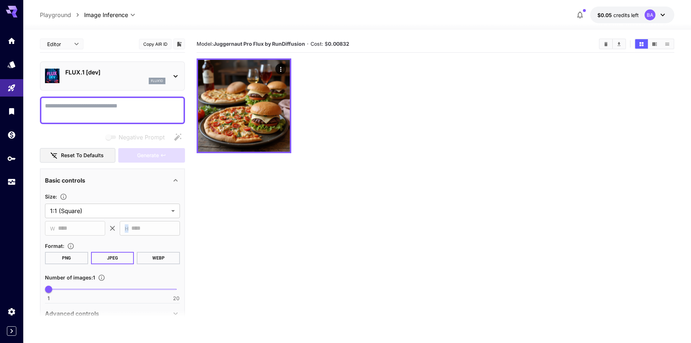
click at [127, 231] on span "H" at bounding box center [127, 228] width 4 height 8
click at [137, 238] on div "**********" at bounding box center [112, 246] width 135 height 109
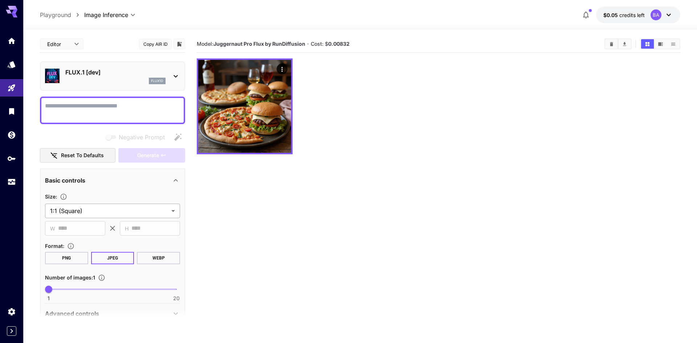
click at [109, 210] on body "**********" at bounding box center [348, 200] width 697 height 400
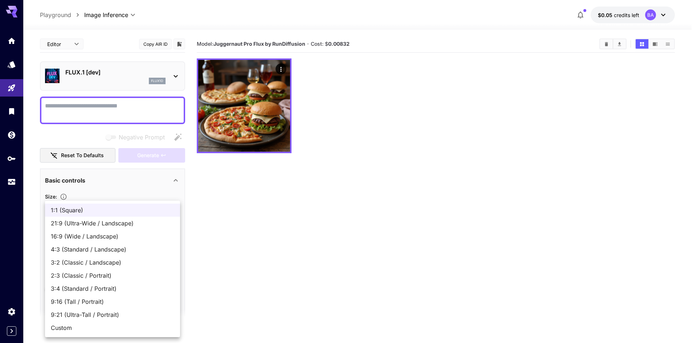
click at [112, 206] on span "1:1 (Square)" at bounding box center [112, 210] width 123 height 9
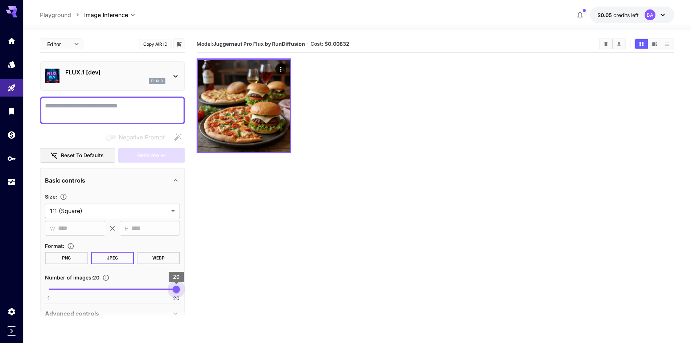
type input "**"
drag, startPoint x: 47, startPoint y: 288, endPoint x: 196, endPoint y: 295, distance: 148.9
click at [196, 295] on main "**********" at bounding box center [357, 210] width 634 height 349
click at [114, 105] on textarea "Negative Prompt" at bounding box center [112, 110] width 135 height 17
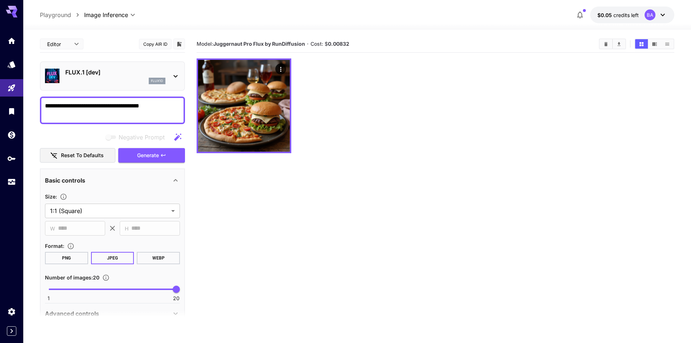
click at [149, 107] on textarea "**********" at bounding box center [112, 110] width 135 height 17
click at [176, 118] on textarea "**********" at bounding box center [112, 110] width 135 height 17
type textarea "**********"
drag, startPoint x: 220, startPoint y: 157, endPoint x: 210, endPoint y: 161, distance: 11.1
click at [221, 157] on section "Model: Juggernaut Pro Flux by RunDiffusion · Cost: $ 0.00832" at bounding box center [436, 207] width 478 height 343
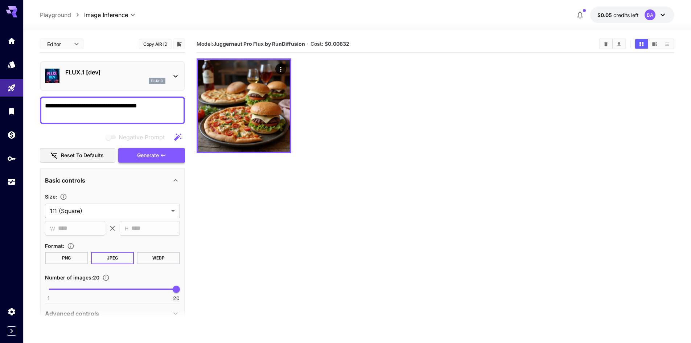
click at [144, 156] on span "Generate" at bounding box center [148, 155] width 22 height 9
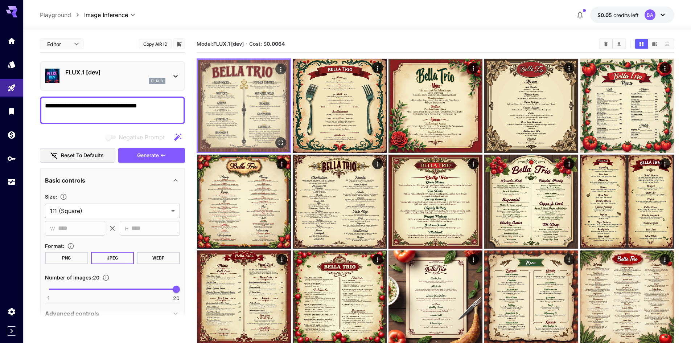
click at [244, 99] on img at bounding box center [244, 106] width 92 height 92
click at [256, 121] on img at bounding box center [244, 106] width 92 height 92
click at [280, 69] on icon "Actions" at bounding box center [280, 69] width 1 height 5
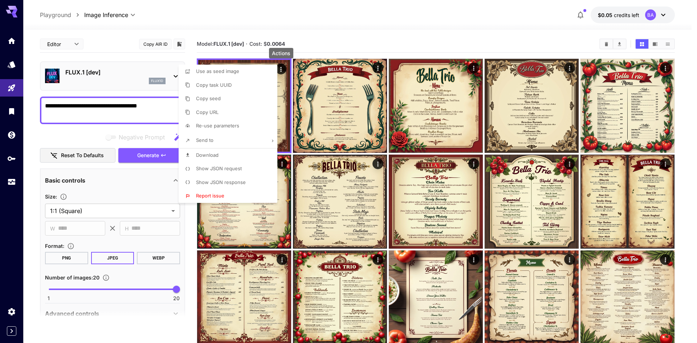
click at [324, 101] on div at bounding box center [348, 171] width 697 height 343
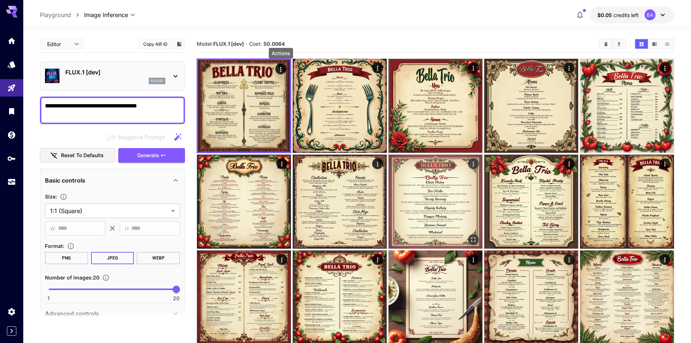
click at [436, 198] on img at bounding box center [436, 202] width 94 height 94
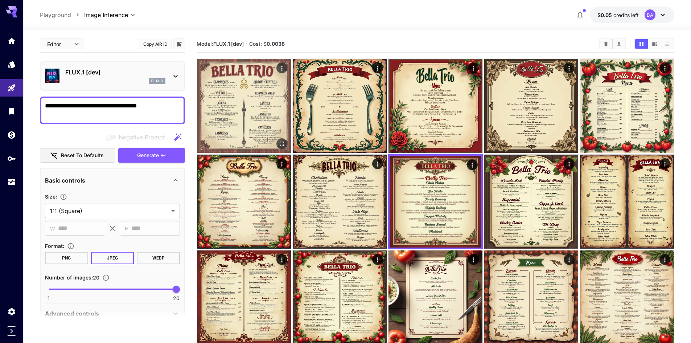
click at [245, 111] on img at bounding box center [244, 106] width 94 height 94
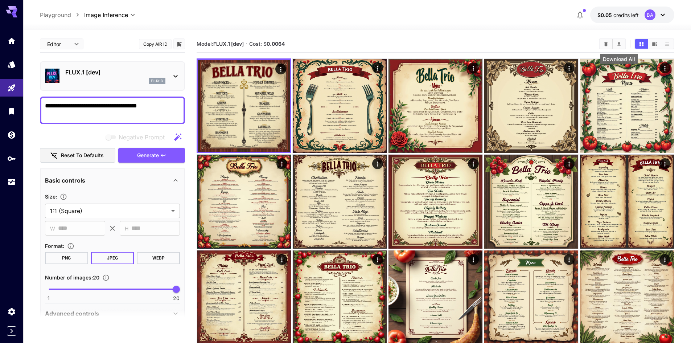
click at [619, 45] on icon "Download All" at bounding box center [618, 44] width 3 height 4
drag, startPoint x: 279, startPoint y: 45, endPoint x: 292, endPoint y: 45, distance: 12.7
click at [292, 45] on section "Model: FLUX.1 [dev] · Cost: $ 0.0064" at bounding box center [395, 44] width 397 height 9
click at [299, 43] on section "Model: FLUX.1 [dev] · Cost: $ 0.0064" at bounding box center [395, 44] width 397 height 9
click at [306, 41] on section "Model: FLUX.1 [dev] · Cost: $ 0.0064" at bounding box center [395, 44] width 397 height 9
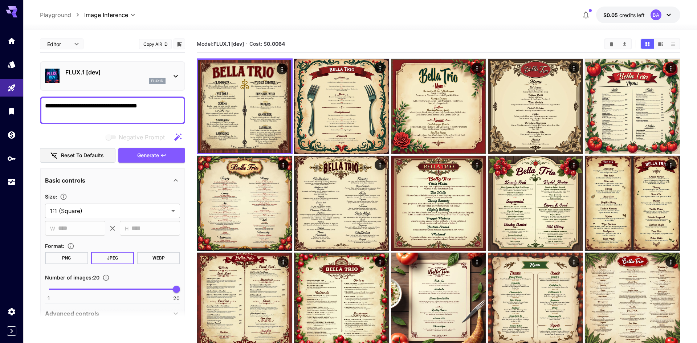
click at [60, 44] on body "**********" at bounding box center [348, 281] width 697 height 563
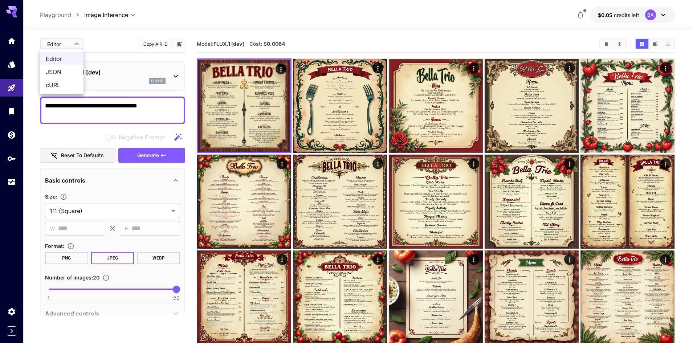
click at [66, 46] on div at bounding box center [348, 171] width 697 height 343
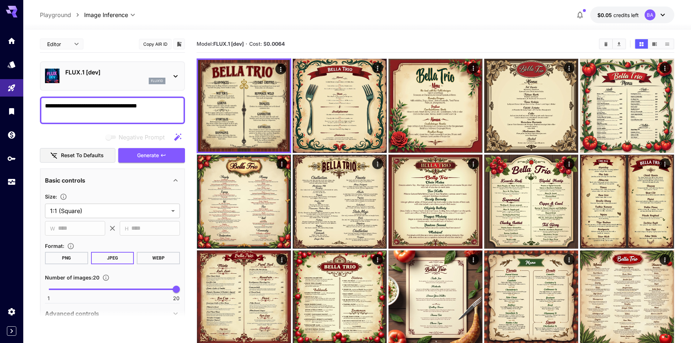
click at [118, 69] on p "FLUX.1 [dev]" at bounding box center [115, 72] width 100 height 9
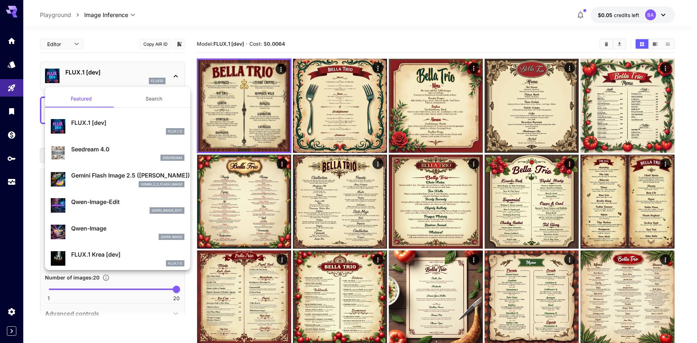
click at [130, 181] on div "gemini_2_5_flash_image" at bounding box center [127, 184] width 113 height 7
type input "*"
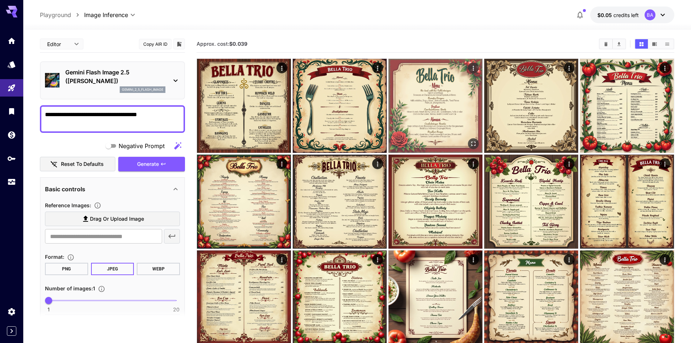
drag, startPoint x: 589, startPoint y: 43, endPoint x: 449, endPoint y: 69, distance: 142.4
click at [589, 43] on section "Approx. cost: $0.039" at bounding box center [395, 44] width 397 height 7
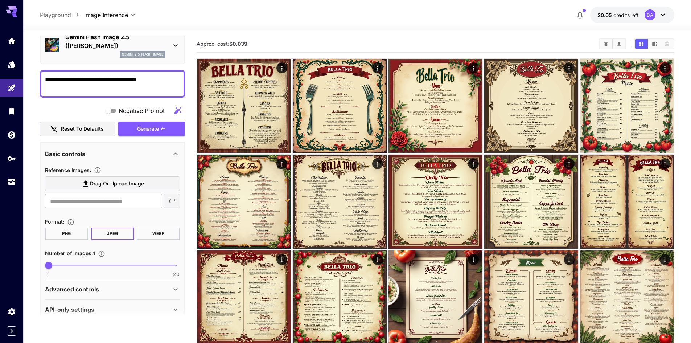
scroll to position [36, 0]
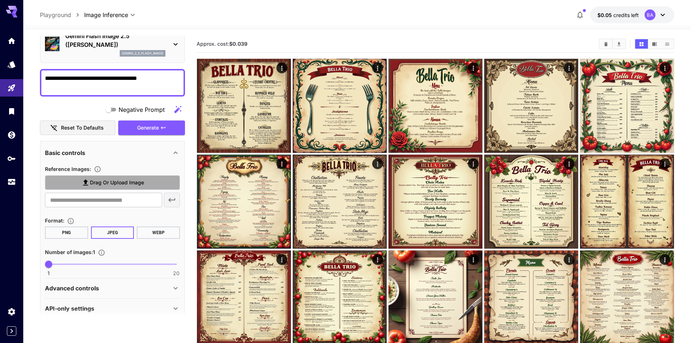
click at [120, 183] on span "Drag or upload image" at bounding box center [117, 182] width 54 height 9
click at [0, 0] on input "Drag or upload image" at bounding box center [0, 0] width 0 height 0
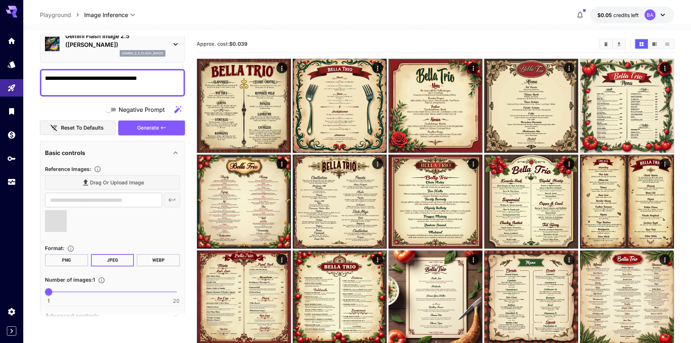
type input "**********"
click at [62, 216] on icon at bounding box center [62, 215] width 4 height 4
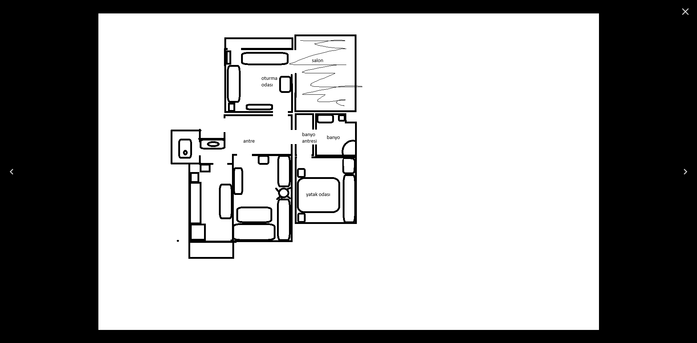
click at [58, 198] on div at bounding box center [348, 171] width 697 height 343
click at [683, 11] on icon "Close" at bounding box center [685, 11] width 7 height 7
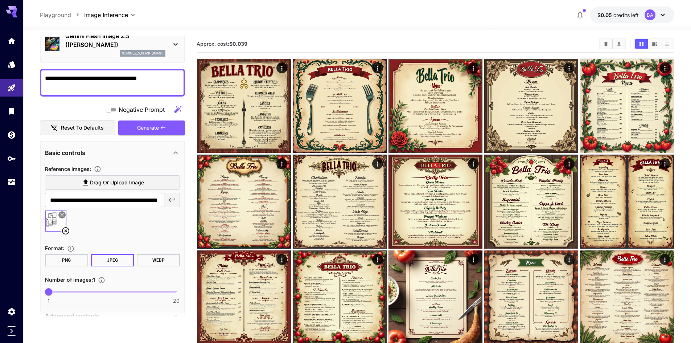
click at [65, 230] on icon at bounding box center [65, 230] width 9 height 9
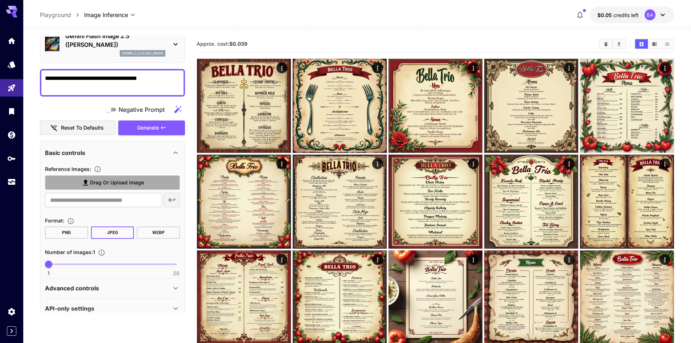
click at [89, 184] on icon at bounding box center [85, 182] width 9 height 9
click at [0, 0] on input "Drag or upload image" at bounding box center [0, 0] width 0 height 0
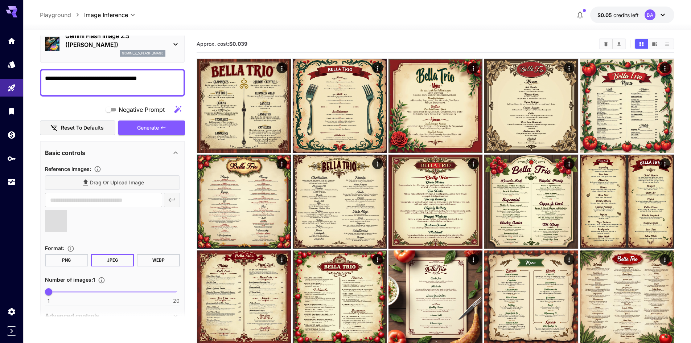
click at [107, 82] on textarea "**********" at bounding box center [112, 82] width 135 height 17
type input "**********"
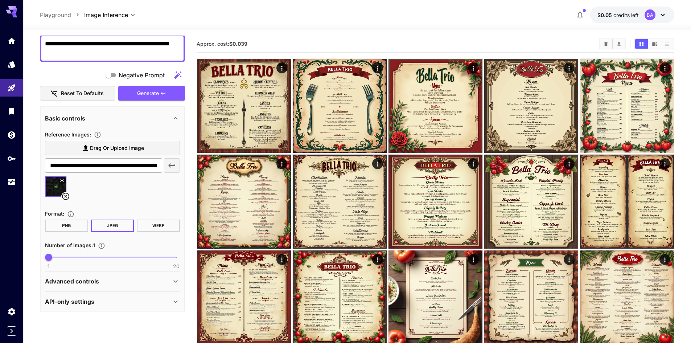
scroll to position [73, 0]
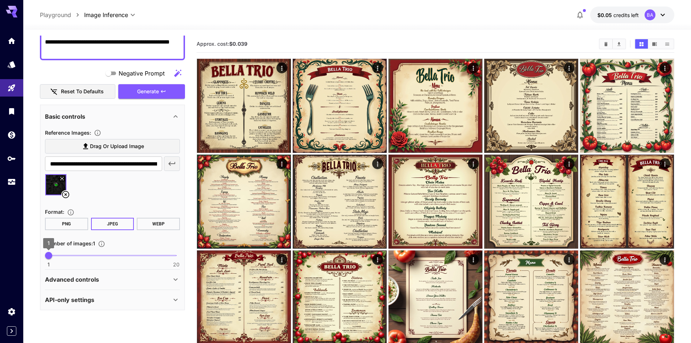
type textarea "**********"
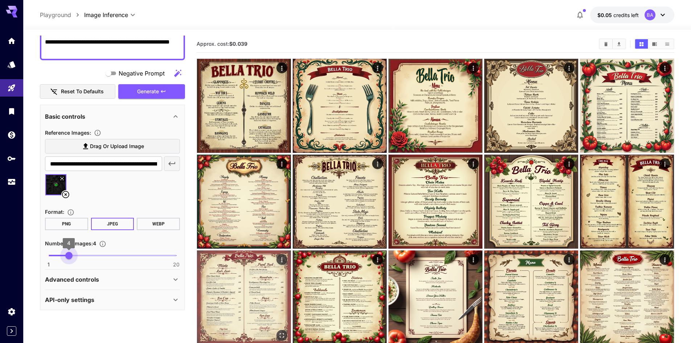
type input "**"
drag, startPoint x: 48, startPoint y: 257, endPoint x: 225, endPoint y: 269, distance: 177.4
click at [225, 269] on main "**********" at bounding box center [357, 289] width 634 height 506
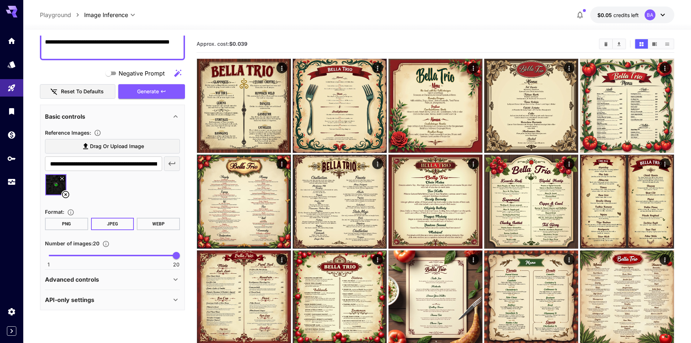
click at [70, 227] on button "PNG" at bounding box center [66, 224] width 43 height 12
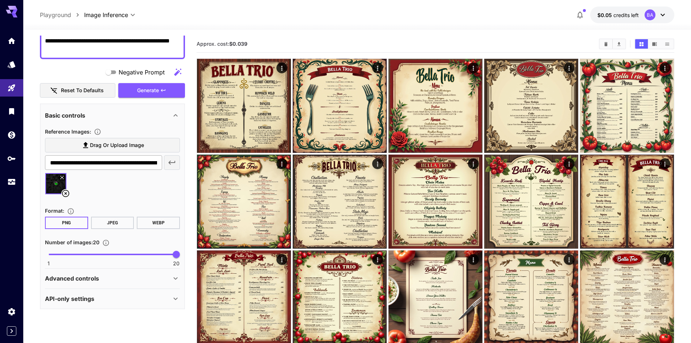
scroll to position [74, 0]
click at [157, 93] on span "Generate" at bounding box center [148, 90] width 22 height 9
